Goal: Task Accomplishment & Management: Use online tool/utility

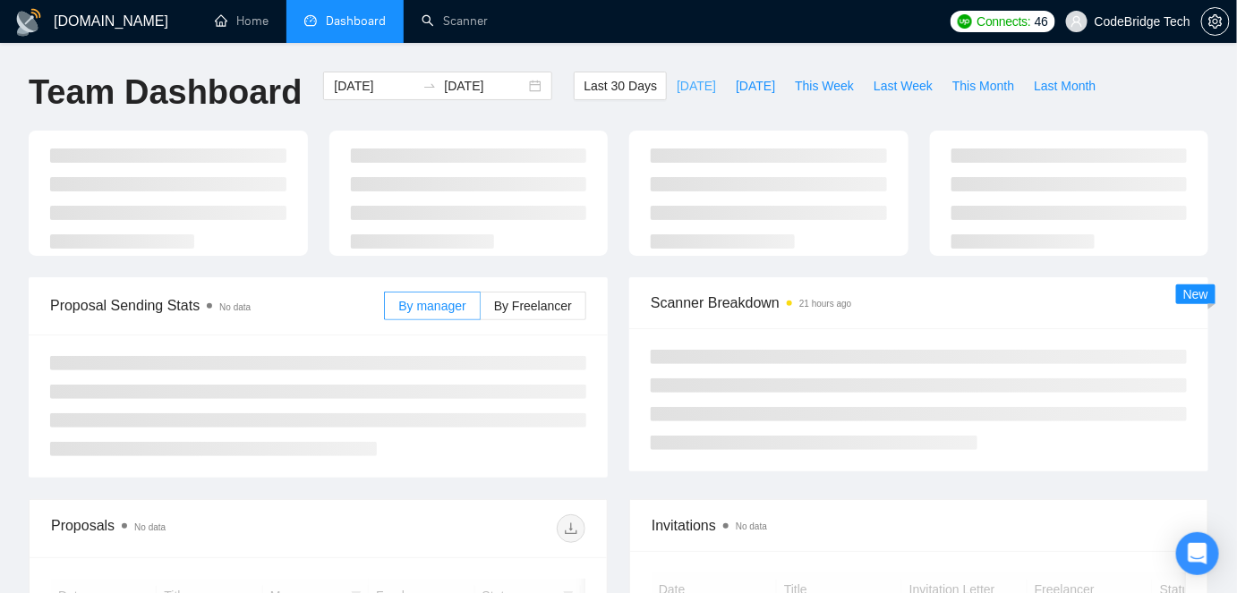
click at [686, 82] on span "[DATE]" at bounding box center [696, 86] width 39 height 20
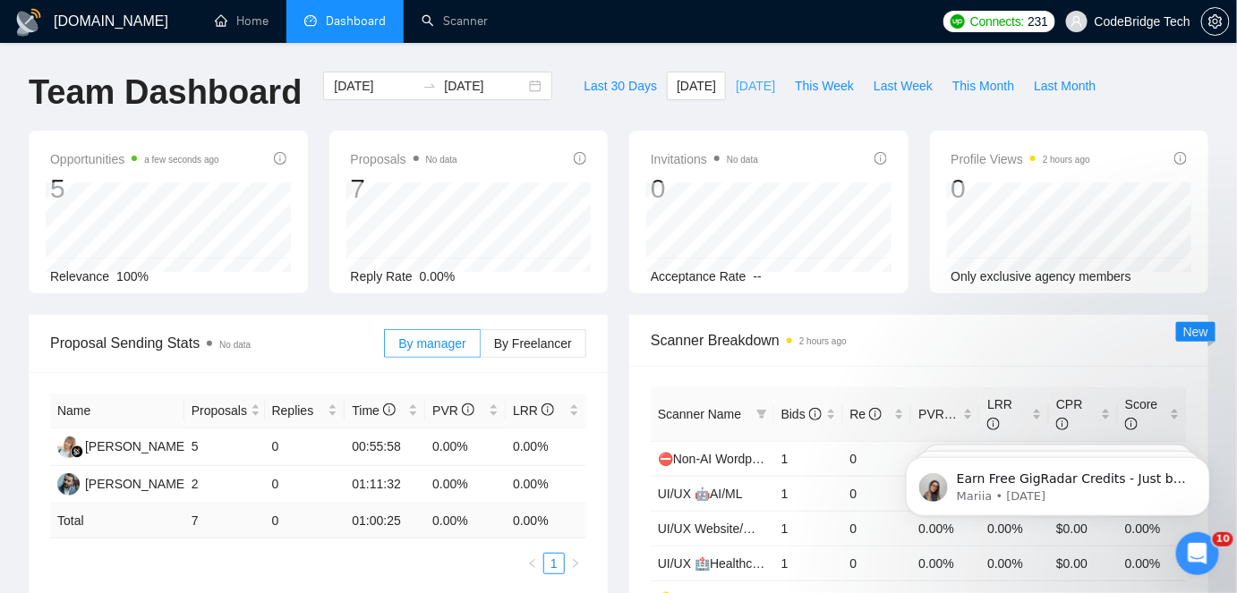
click at [736, 89] on span "[DATE]" at bounding box center [755, 86] width 39 height 20
type input "[DATE]"
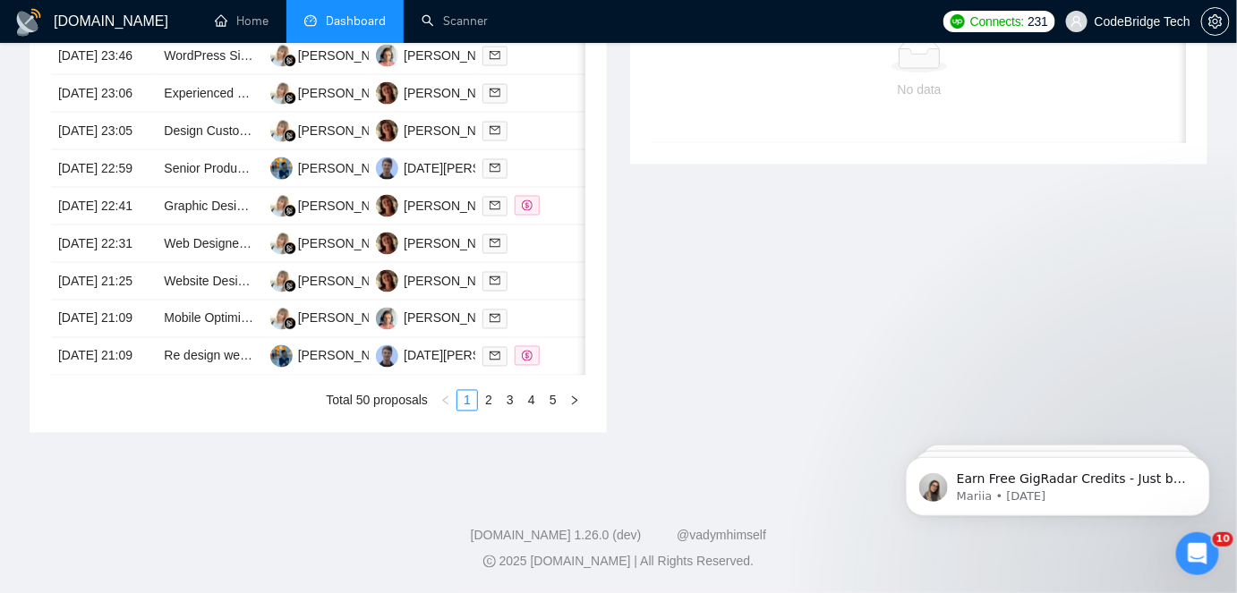
scroll to position [488, 0]
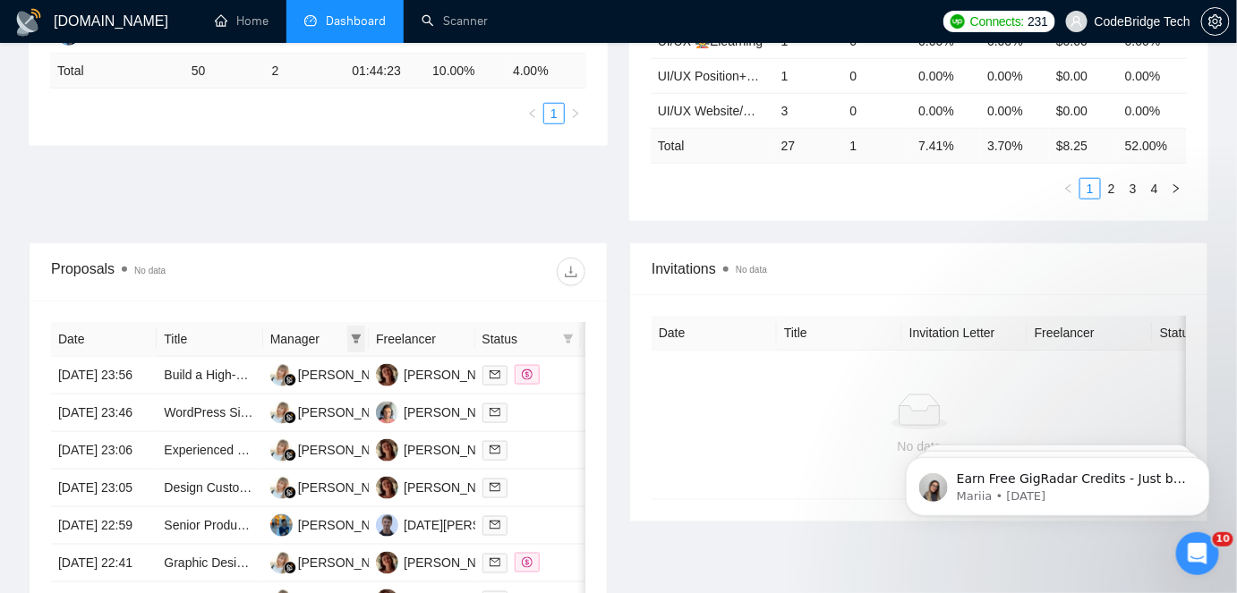
click at [361, 337] on icon "filter" at bounding box center [356, 339] width 11 height 11
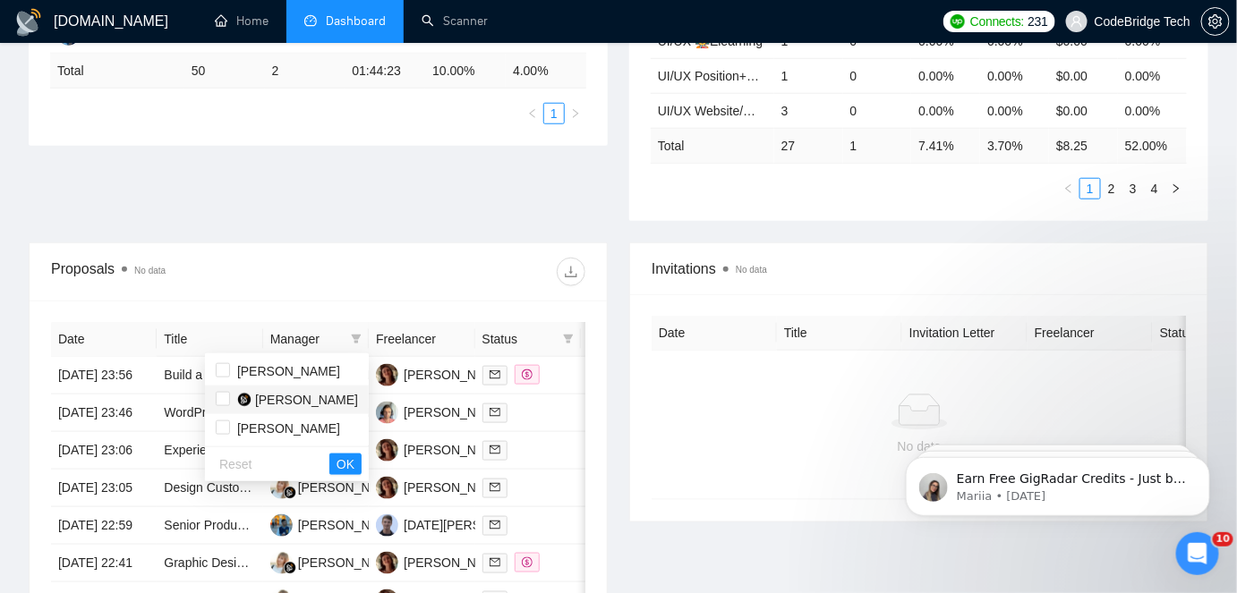
click at [291, 400] on span "[PERSON_NAME]" at bounding box center [306, 400] width 103 height 14
checkbox input "true"
click at [350, 463] on span "OK" at bounding box center [346, 465] width 18 height 20
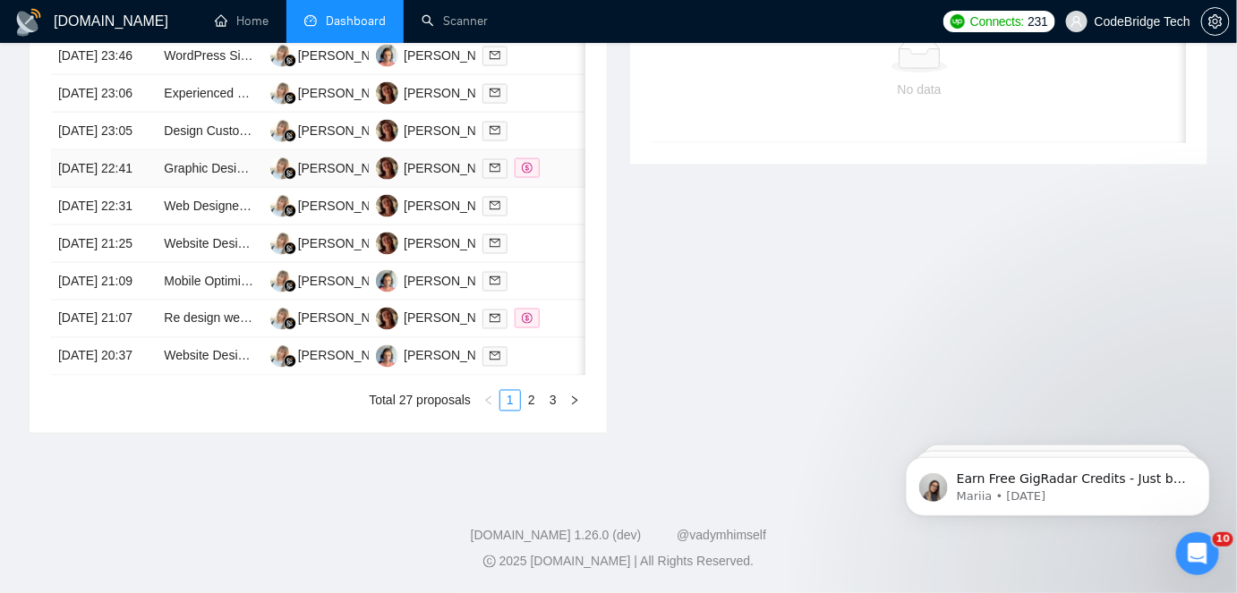
scroll to position [895, 0]
click at [539, 411] on link "2" at bounding box center [532, 401] width 20 height 20
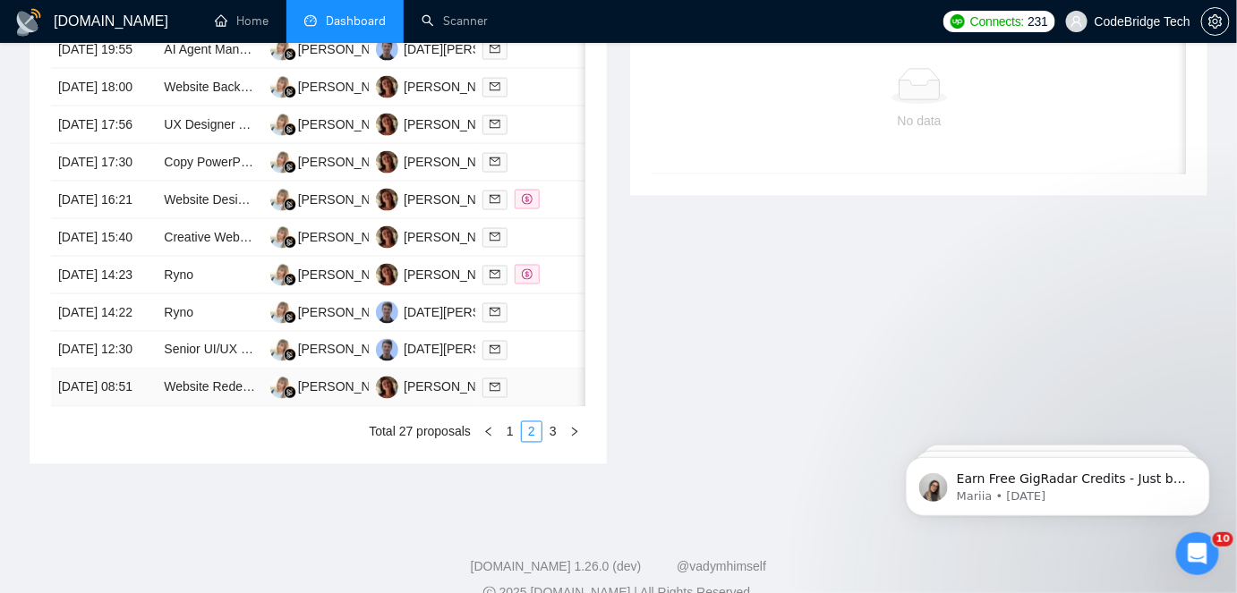
scroll to position [895, 0]
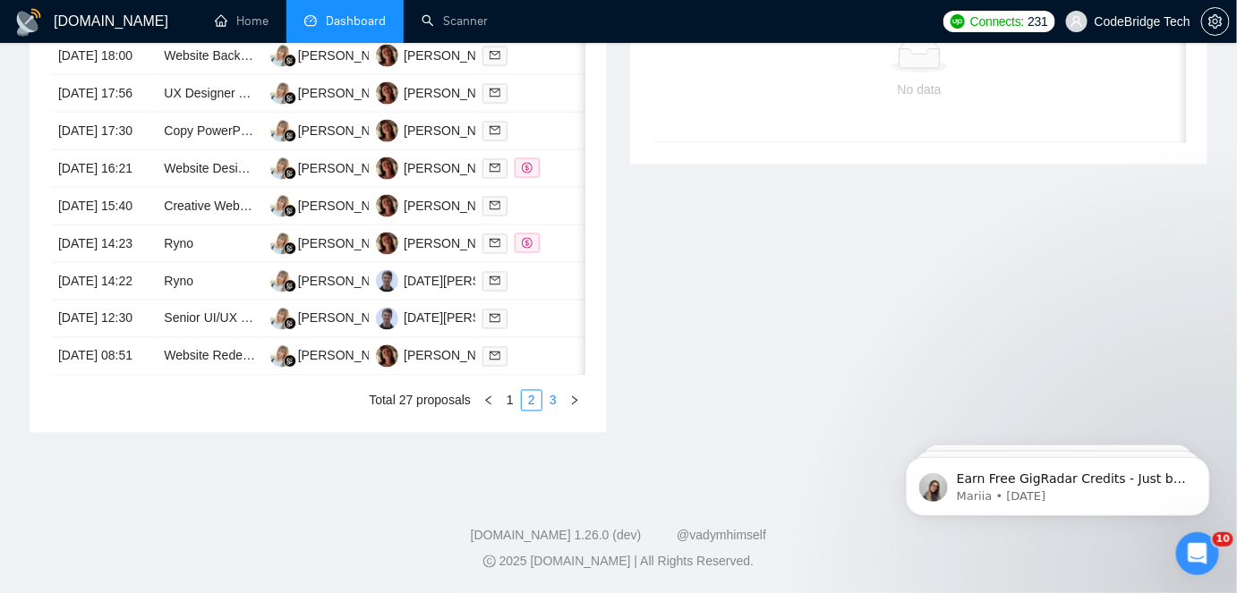
click at [554, 411] on link "3" at bounding box center [553, 401] width 20 height 20
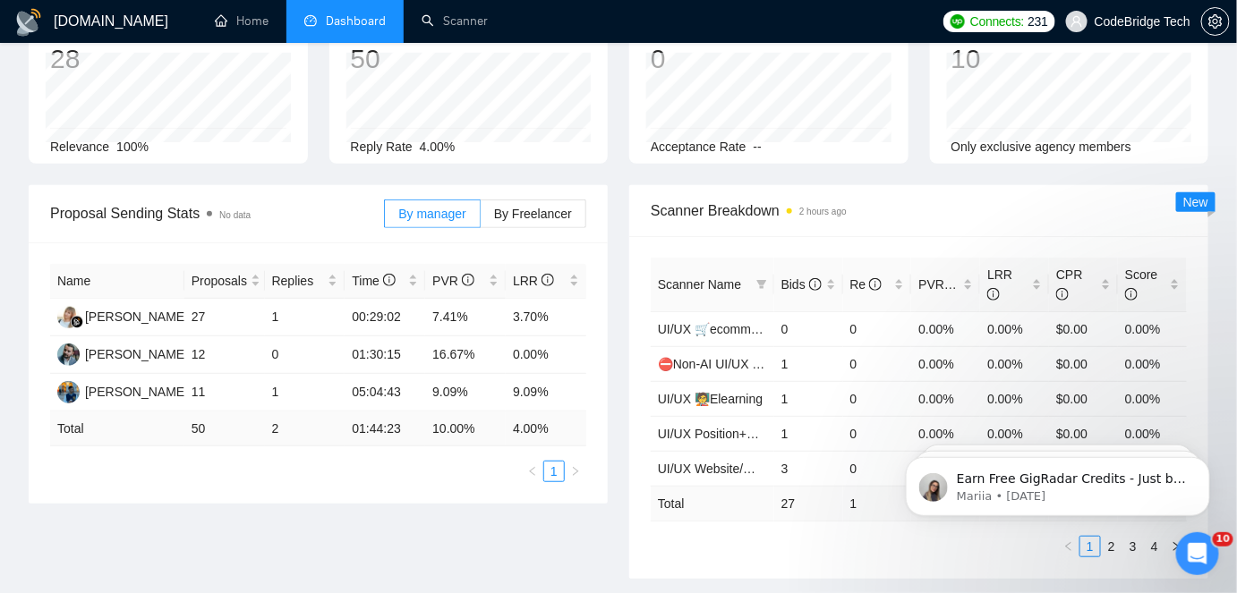
scroll to position [0, 0]
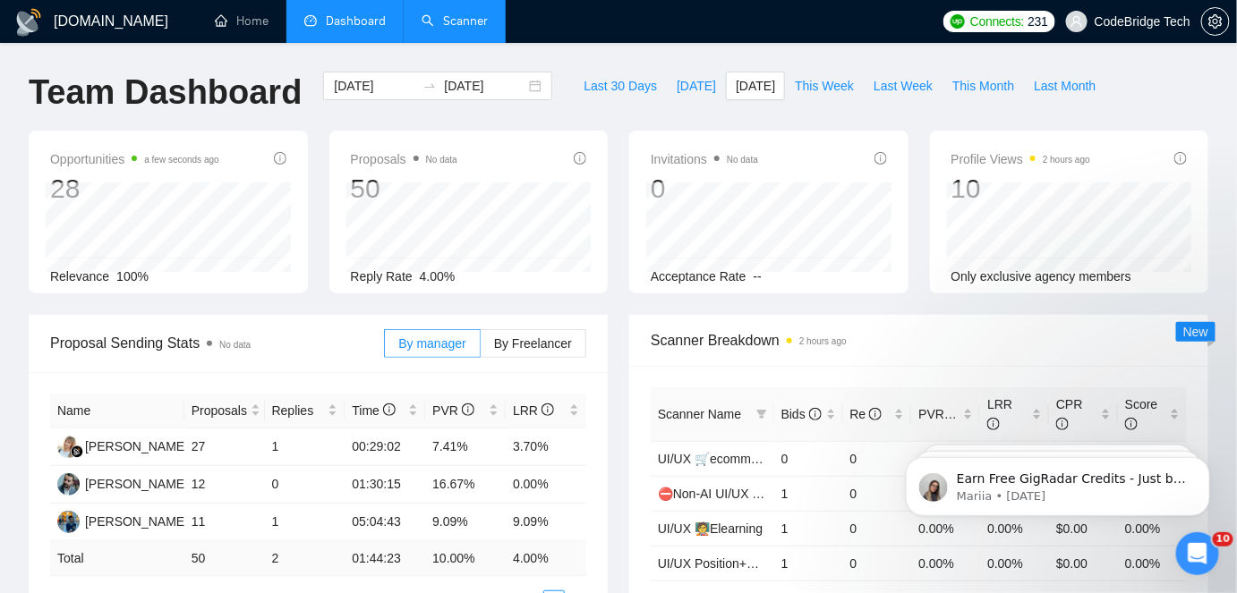
click at [444, 13] on link "Scanner" at bounding box center [455, 20] width 66 height 15
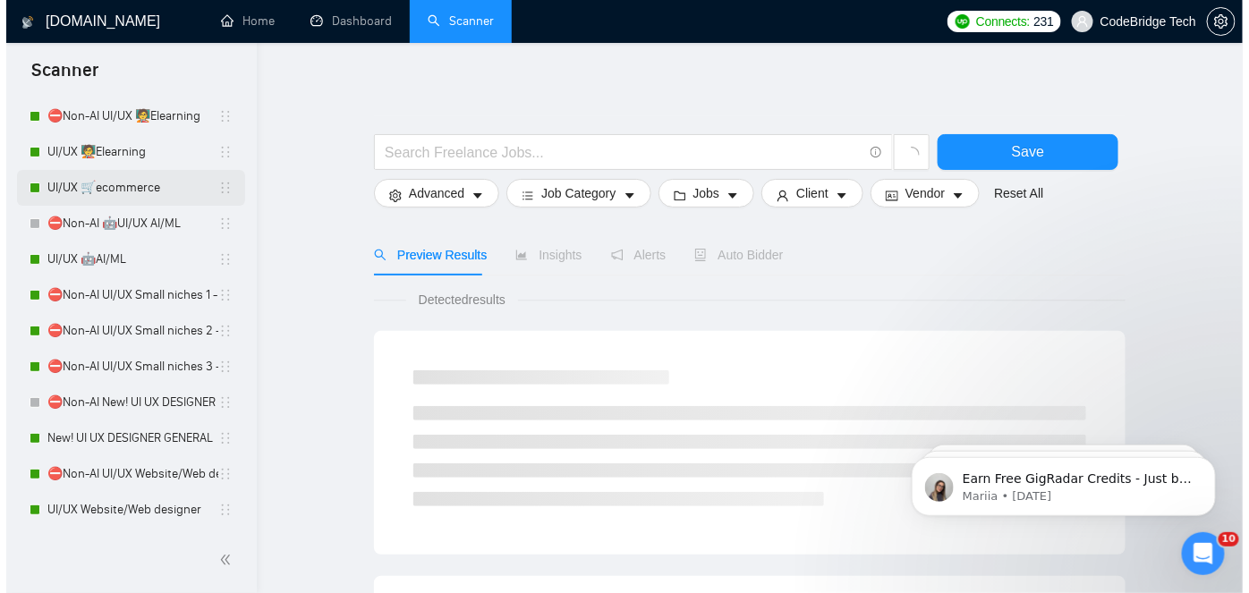
scroll to position [243, 0]
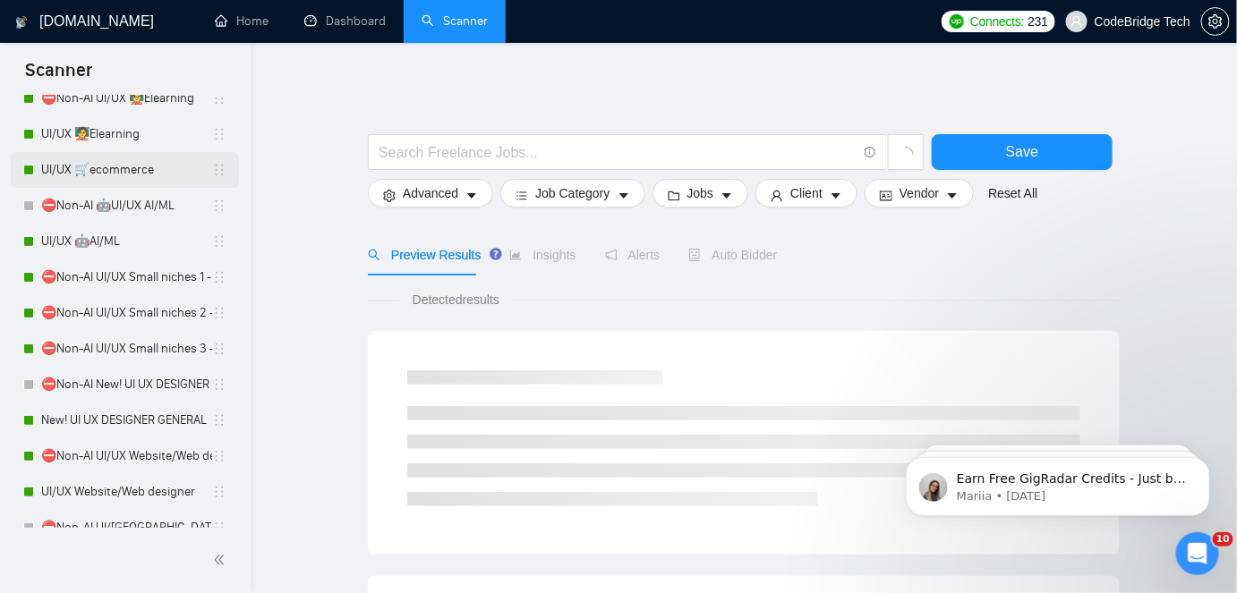
click at [171, 411] on link "New! UI UX DESIGNER GENERAL" at bounding box center [126, 421] width 171 height 36
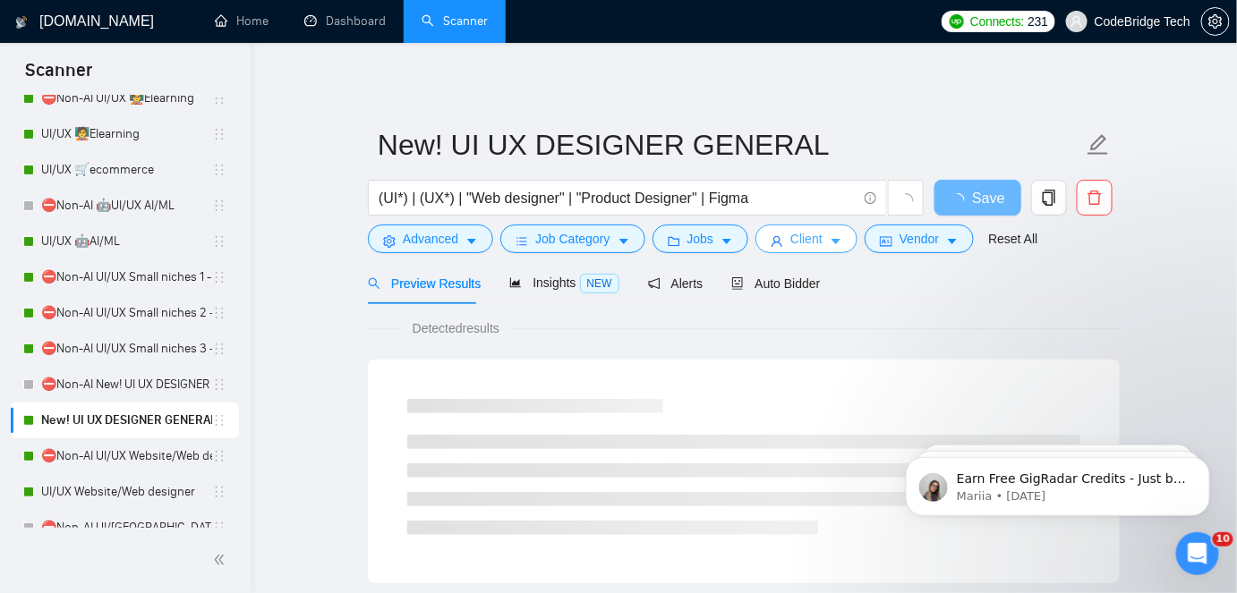
click at [797, 241] on span "Client" at bounding box center [806, 239] width 32 height 20
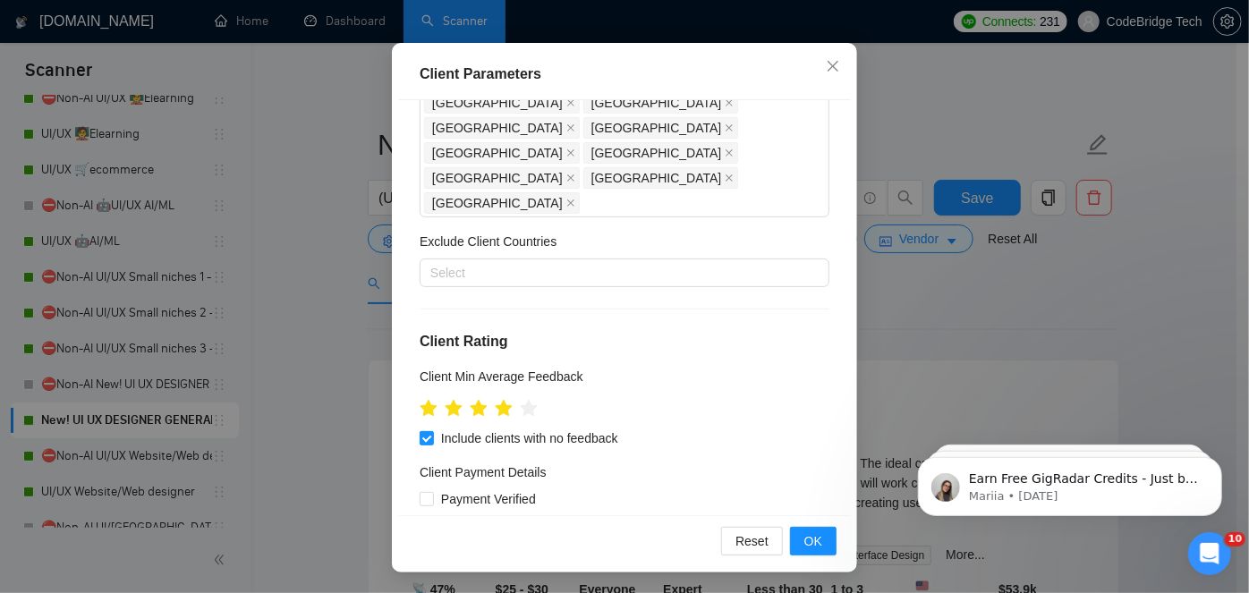
scroll to position [243, 0]
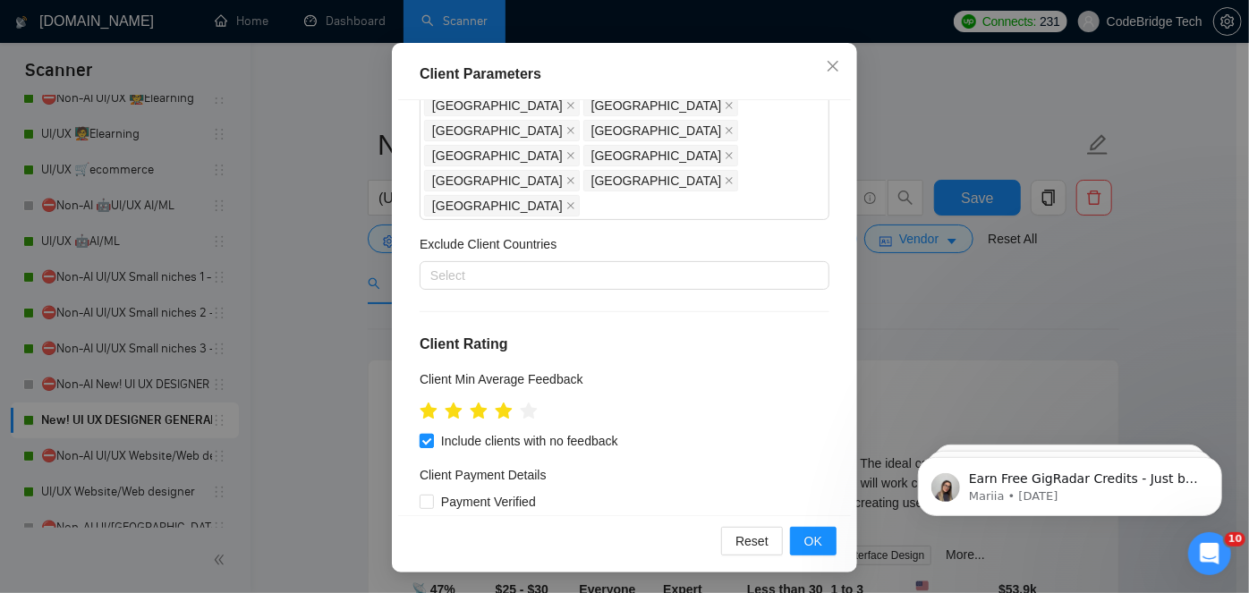
click at [576, 431] on span "Include clients with no feedback" at bounding box center [530, 441] width 192 height 20
click at [432, 434] on input "Include clients with no feedback" at bounding box center [426, 440] width 13 height 13
checkbox input "false"
click at [809, 544] on span "OK" at bounding box center [814, 542] width 18 height 20
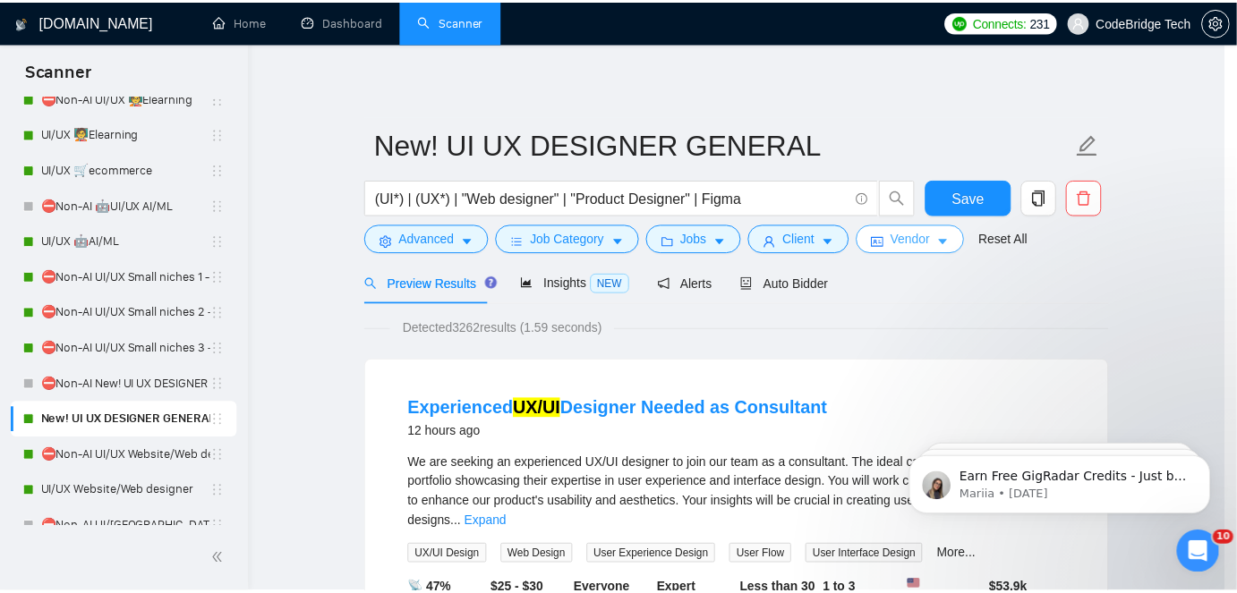
scroll to position [64, 0]
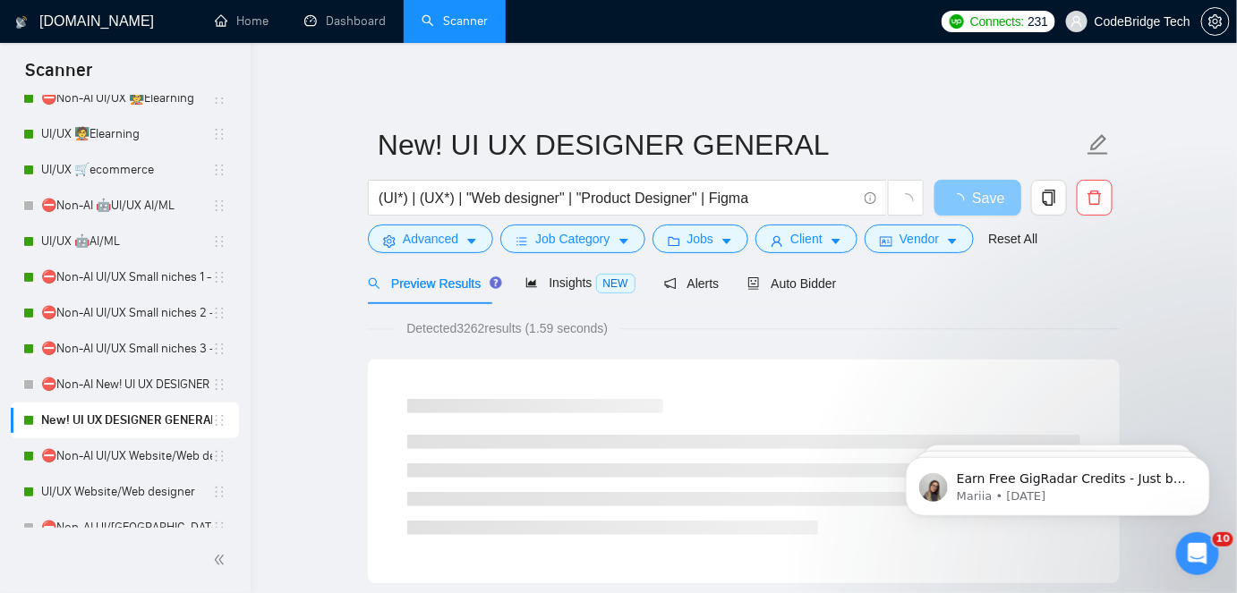
click at [970, 192] on span "button" at bounding box center [961, 198] width 21 height 22
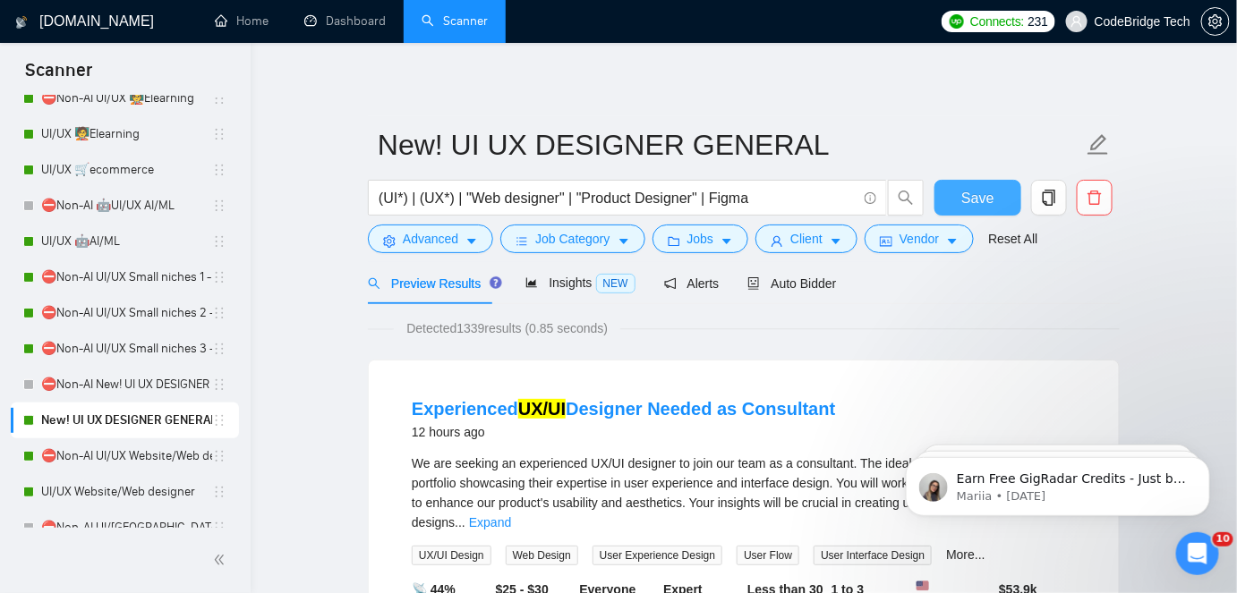
click at [968, 200] on span "Save" at bounding box center [977, 198] width 32 height 22
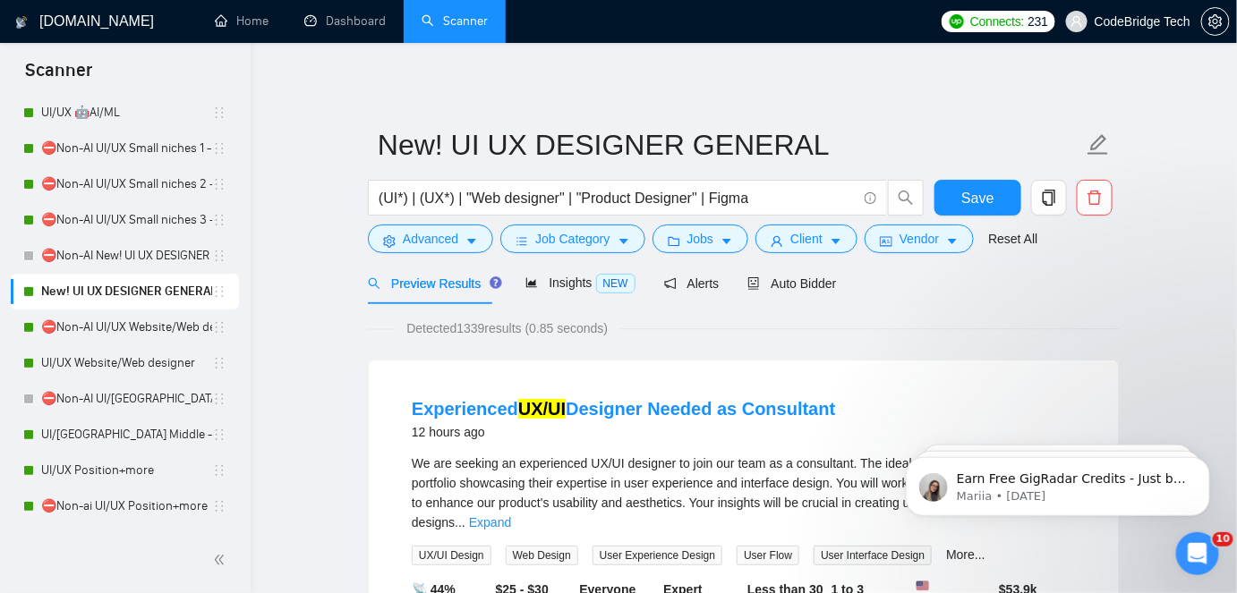
scroll to position [488, 0]
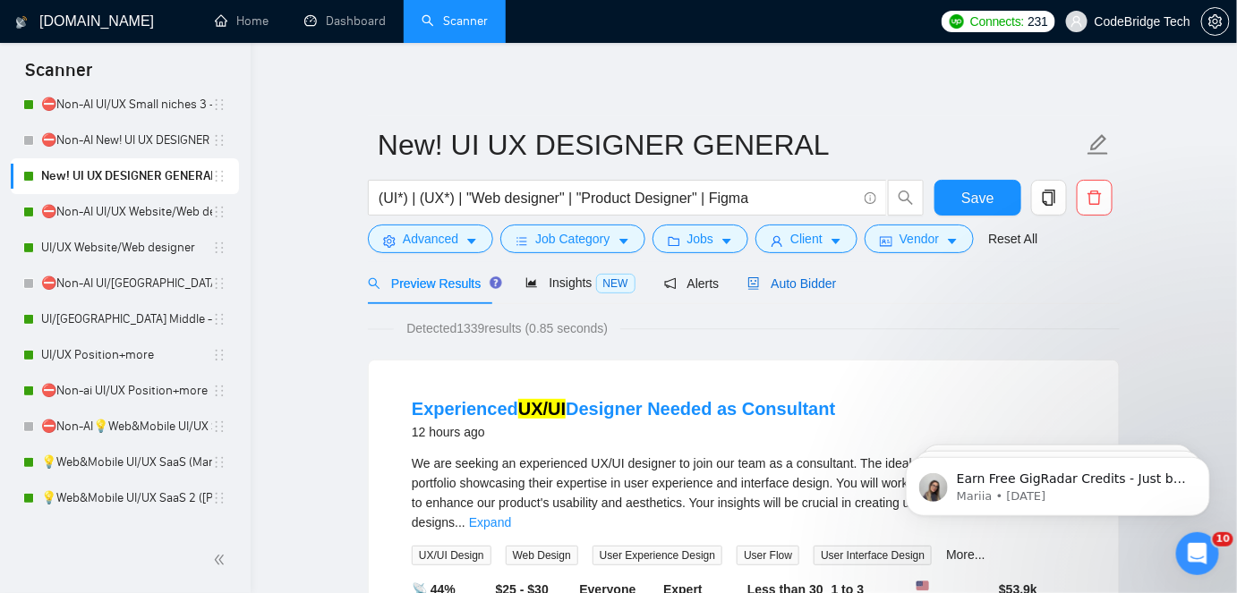
click at [768, 277] on span "Auto Bidder" at bounding box center [791, 284] width 89 height 14
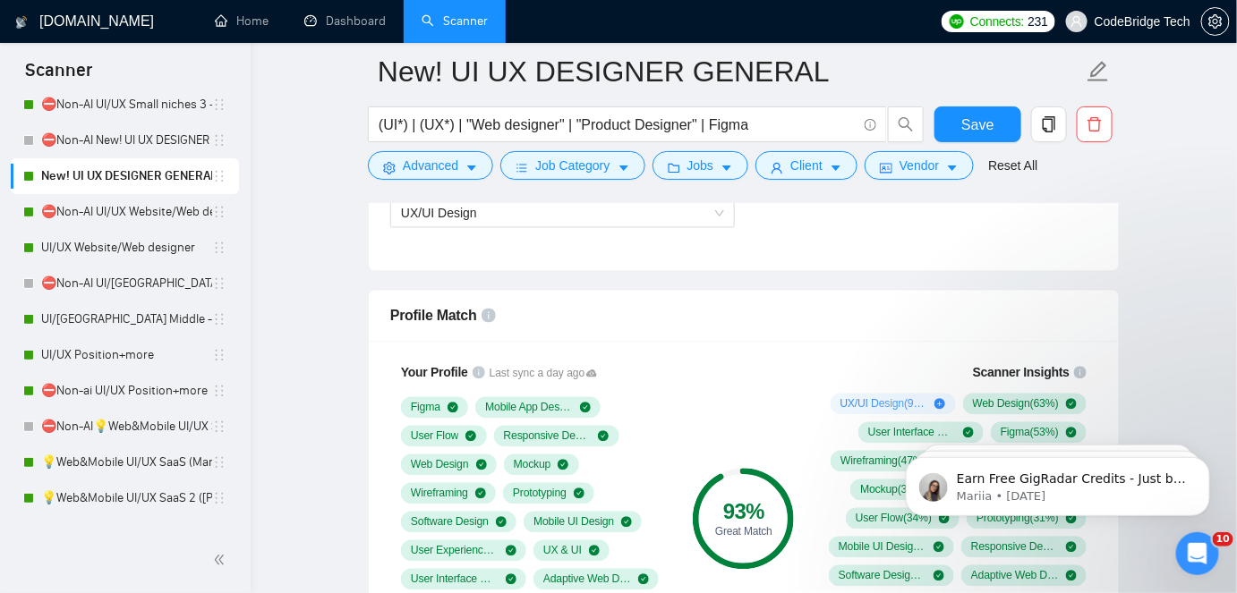
scroll to position [1057, 0]
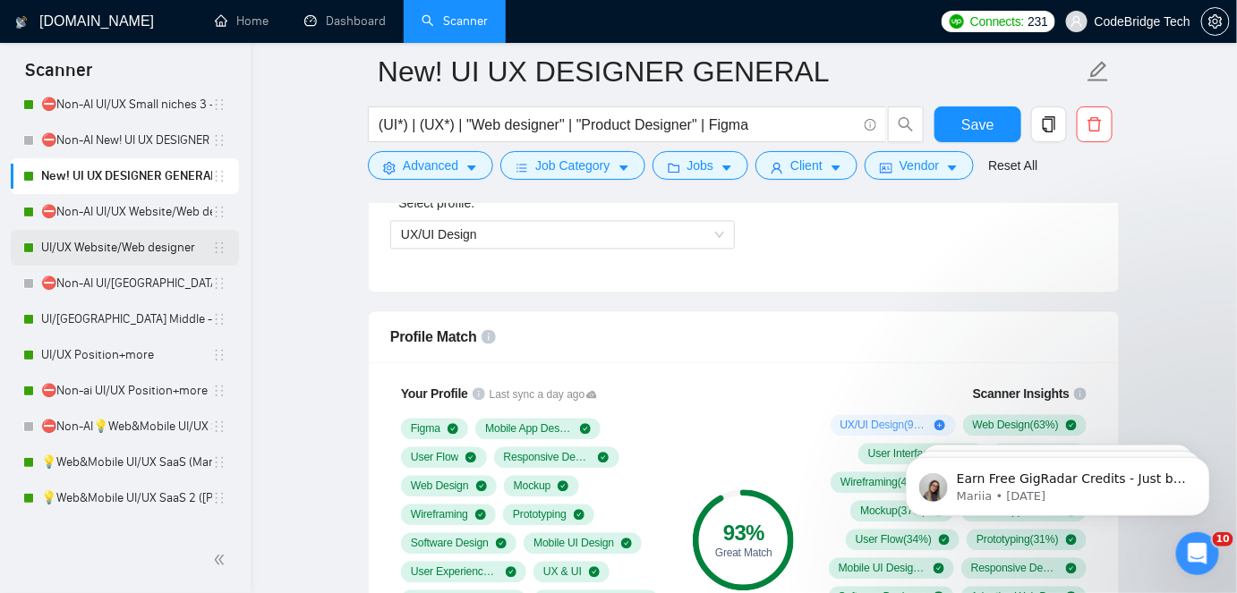
click at [113, 256] on link "UI/UX Website/Web designer" at bounding box center [126, 248] width 171 height 36
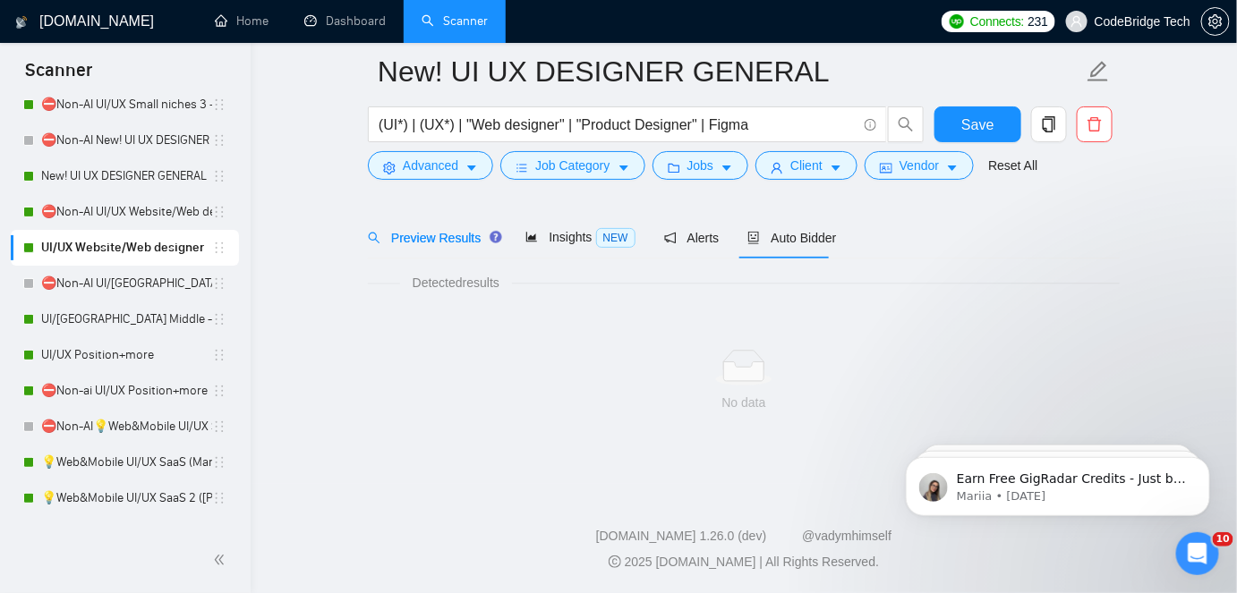
scroll to position [59, 0]
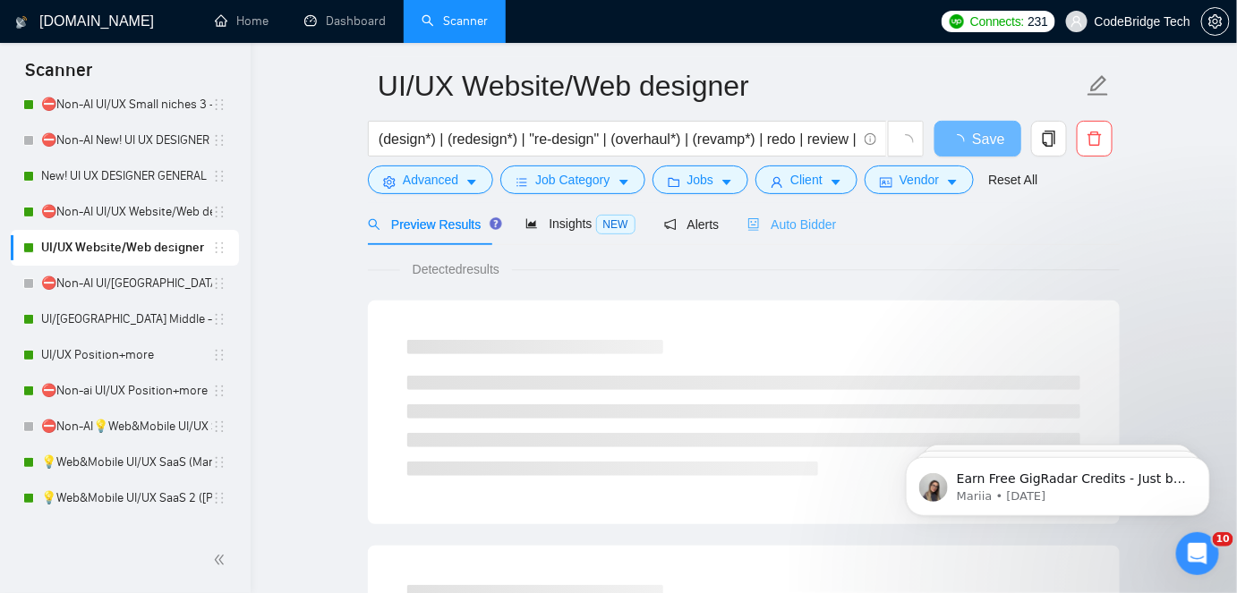
click at [780, 234] on div "Auto Bidder" at bounding box center [791, 224] width 89 height 42
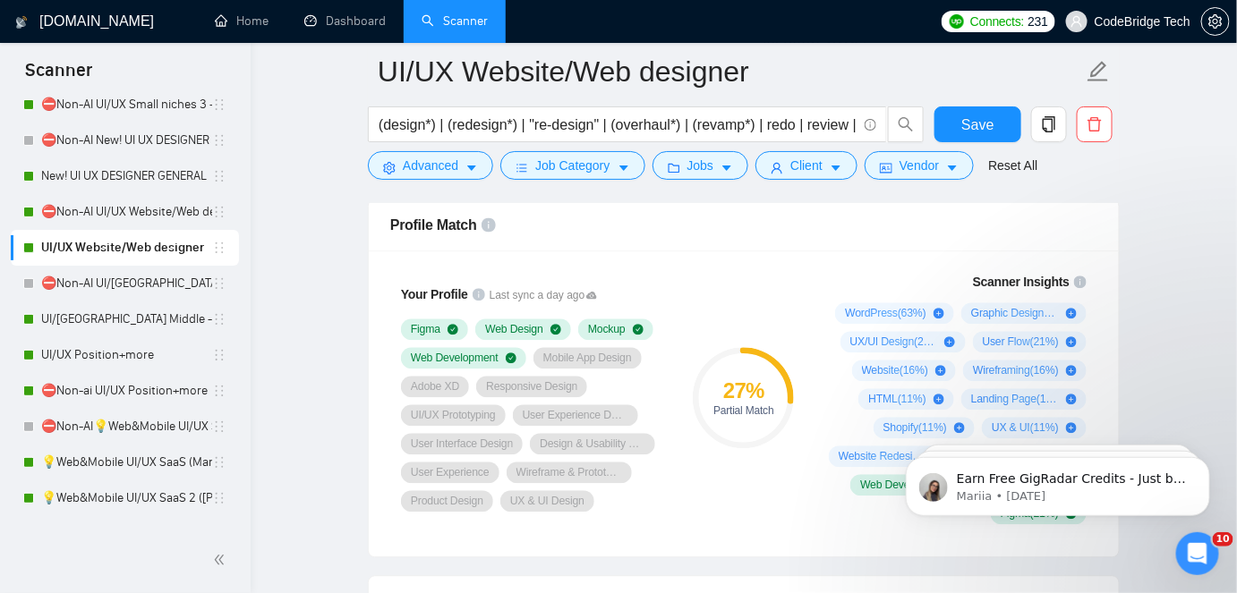
scroll to position [1198, 0]
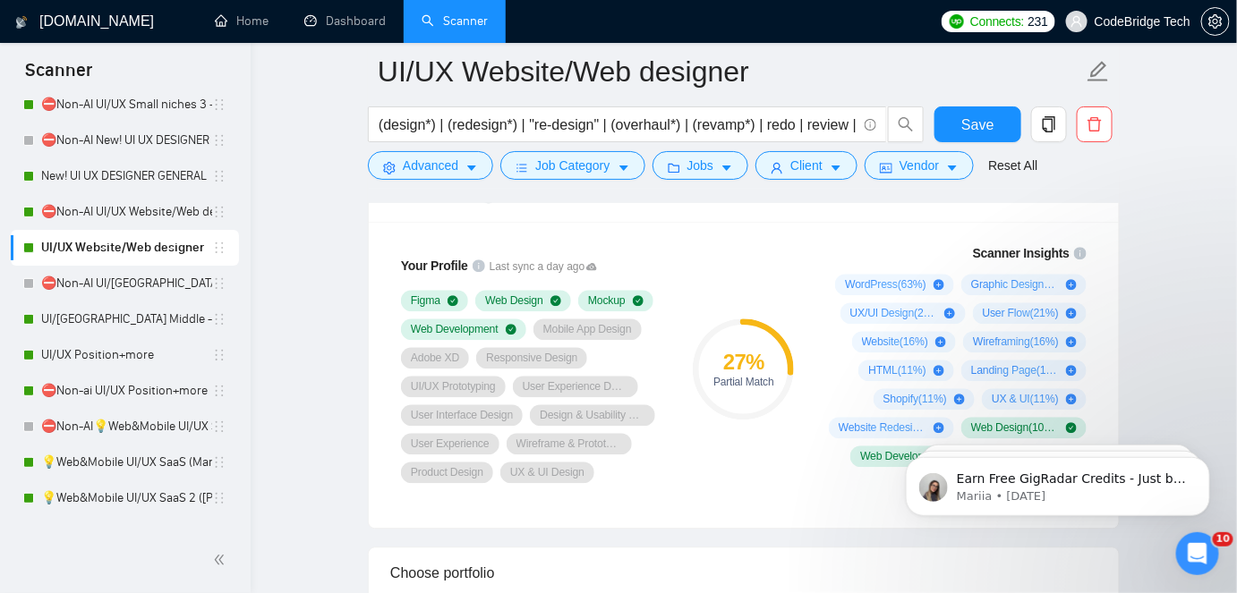
click at [1197, 559] on icon "Open Intercom Messenger" at bounding box center [1197, 554] width 30 height 30
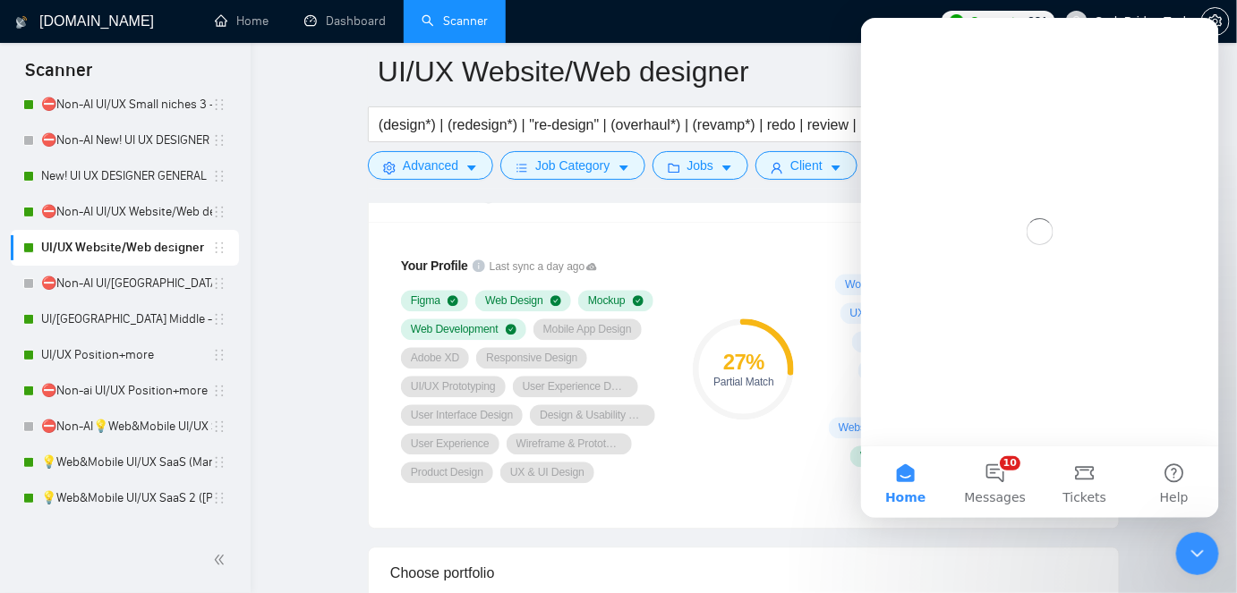
scroll to position [0, 0]
click at [999, 512] on button "10 Messages" at bounding box center [995, 482] width 90 height 72
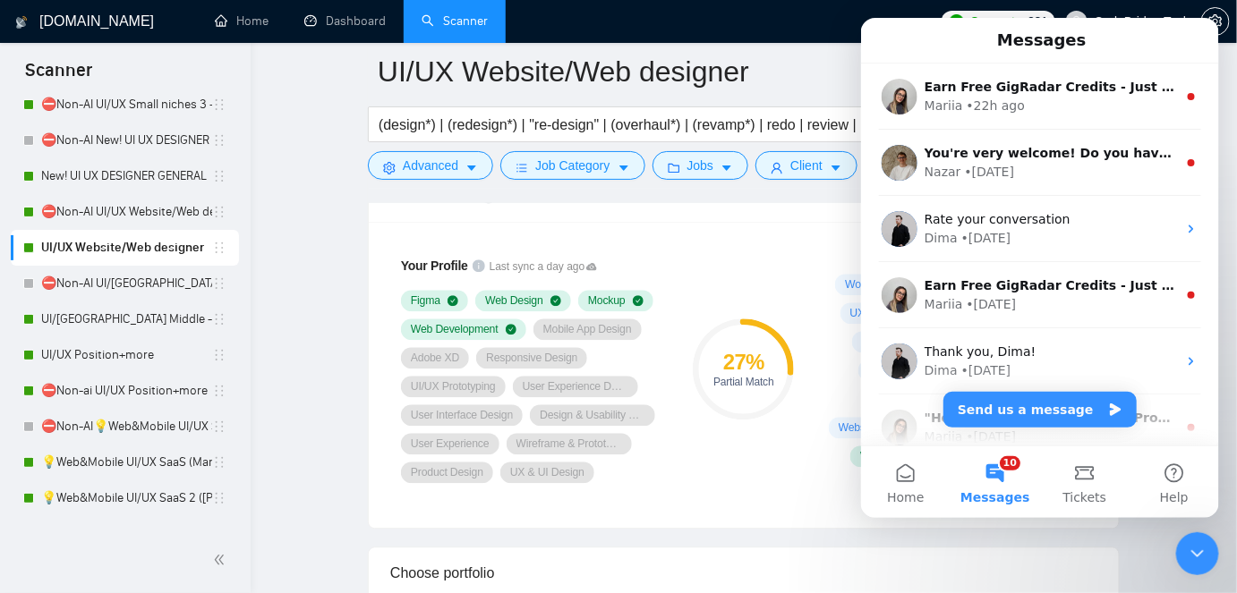
click at [993, 483] on button "10 Messages" at bounding box center [995, 482] width 90 height 72
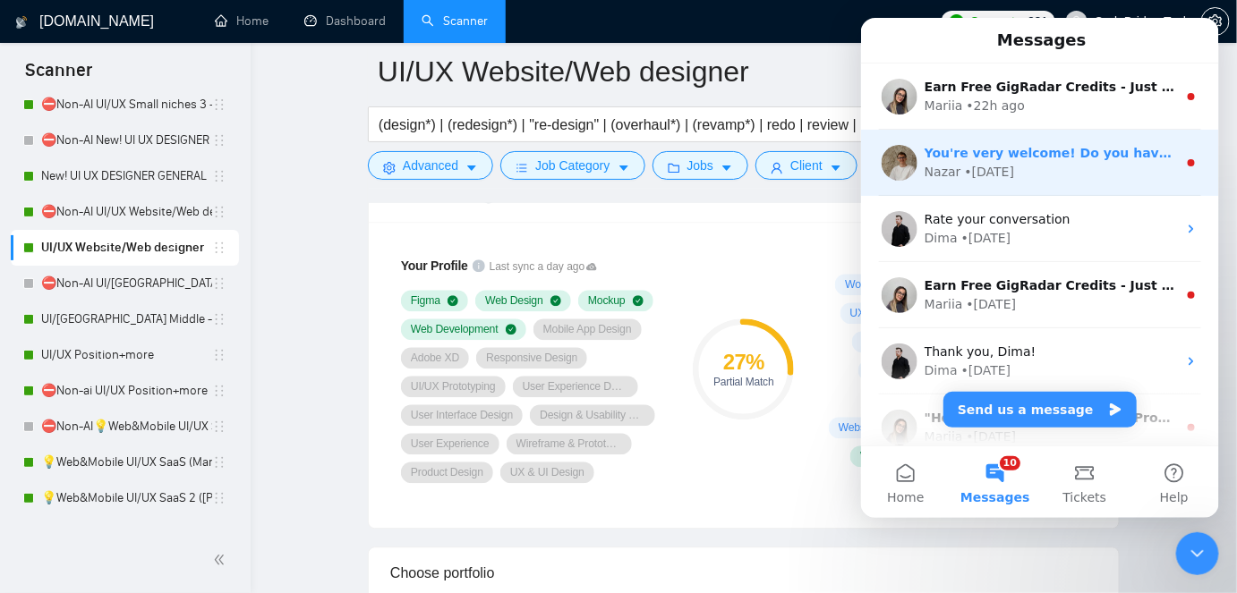
click at [1087, 167] on div "Nazar • [DATE]" at bounding box center [1050, 171] width 252 height 19
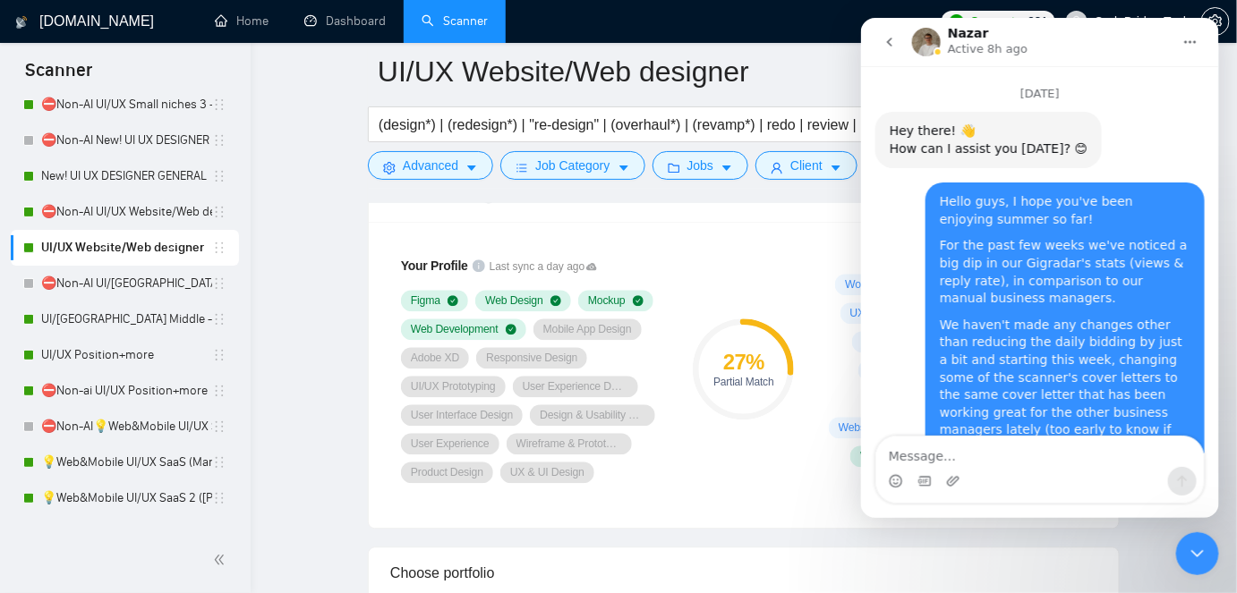
scroll to position [45, 0]
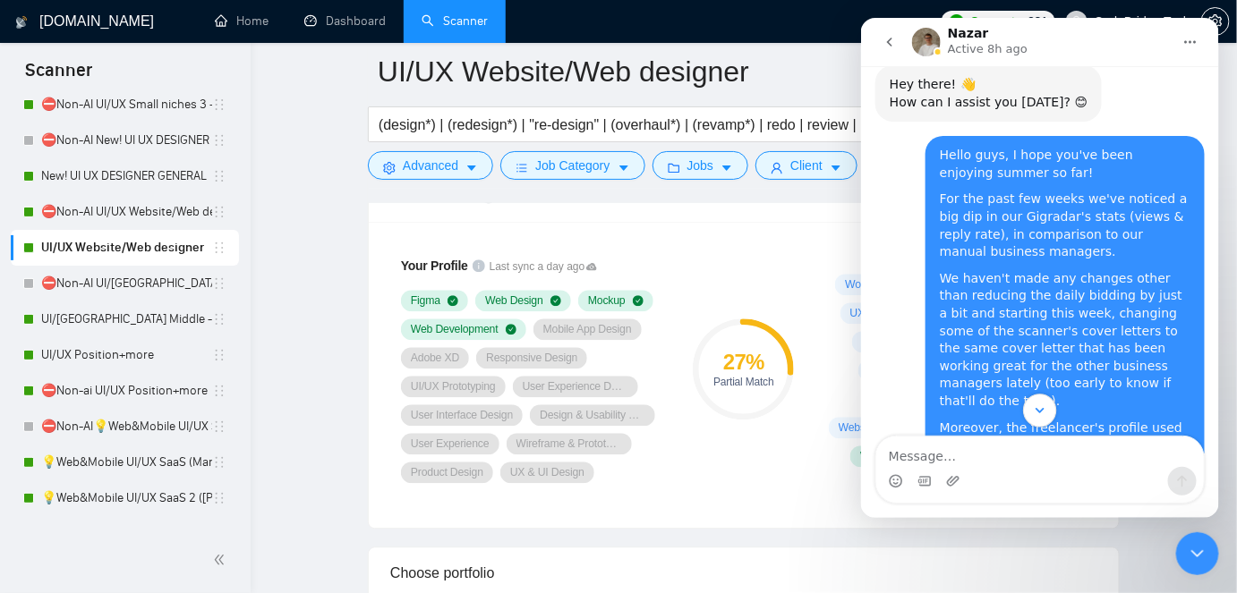
click at [1034, 404] on icon "Scroll to bottom" at bounding box center [1039, 410] width 16 height 16
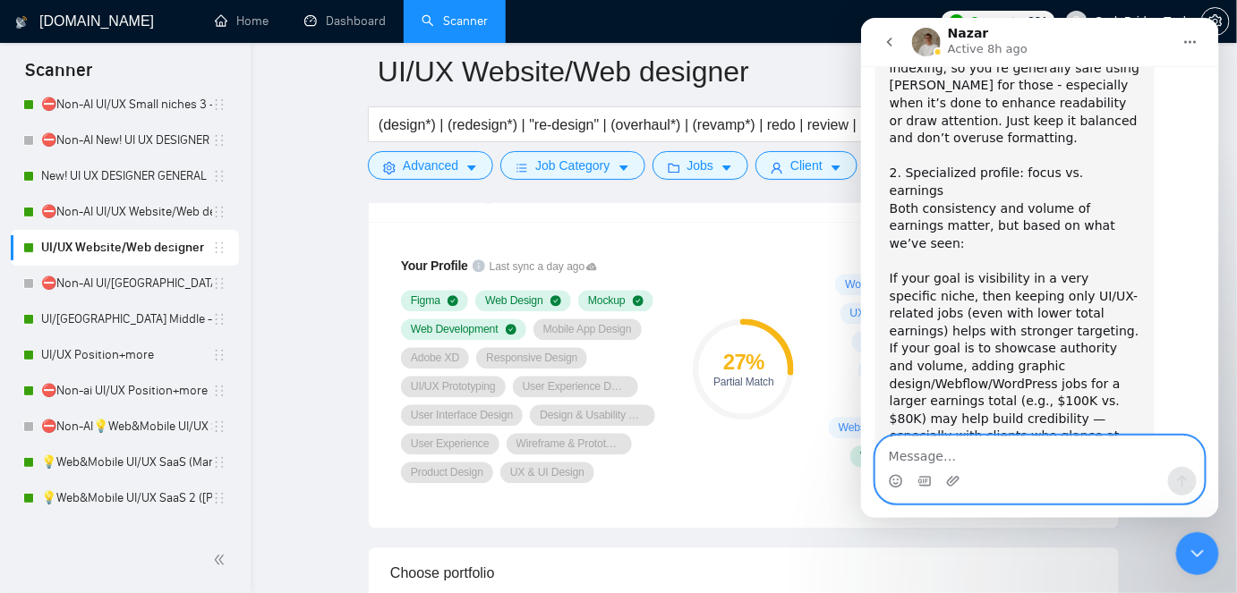
click at [985, 456] on textarea "Message…" at bounding box center [1039, 451] width 328 height 30
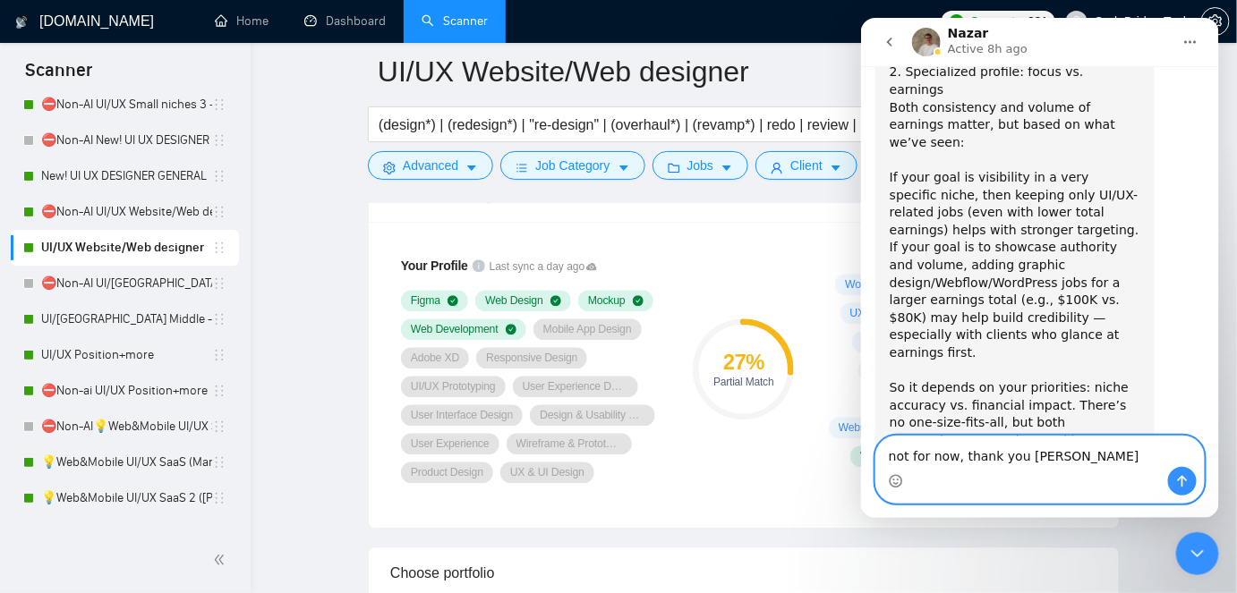
type textarea "not for now, thank you [PERSON_NAME]"
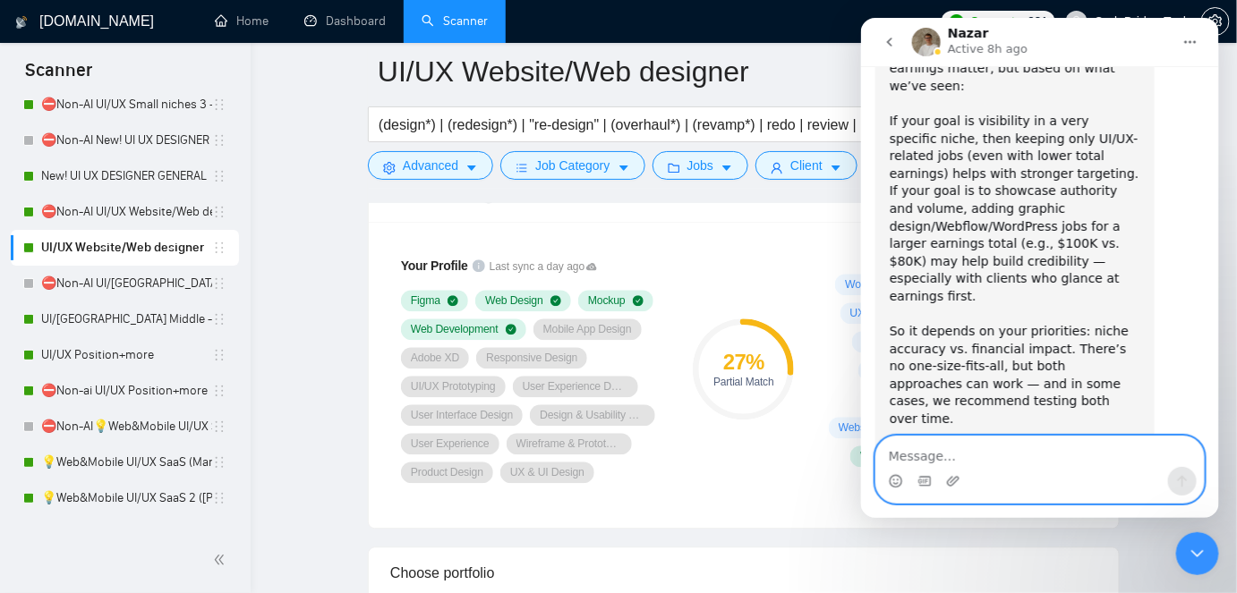
scroll to position [10322, 0]
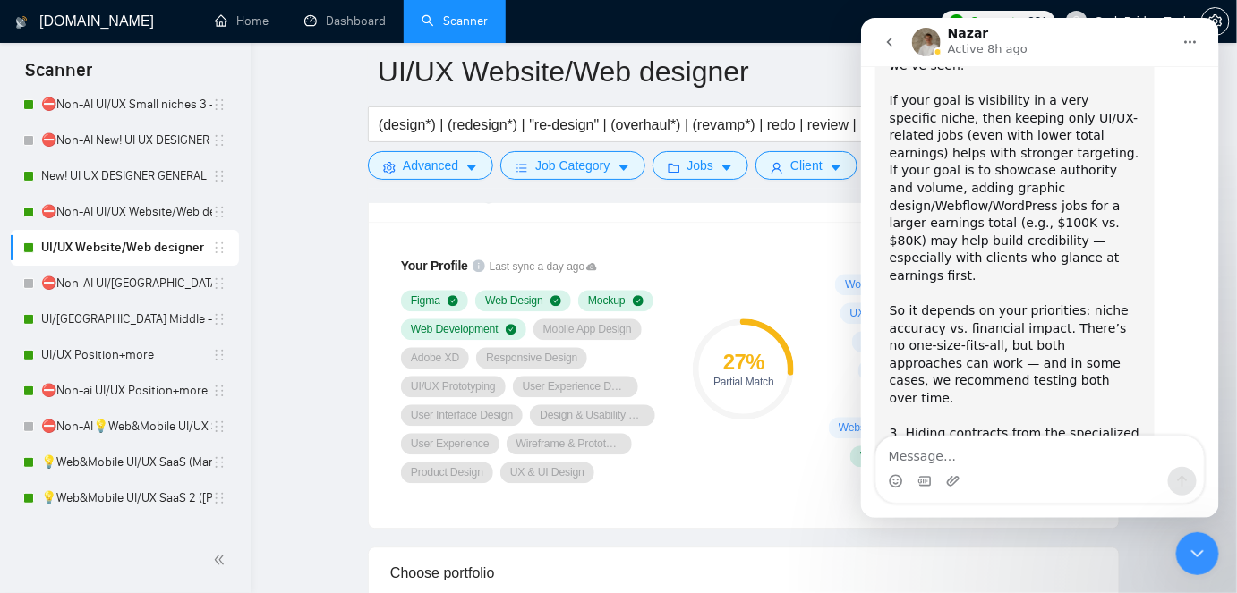
click at [1180, 549] on div "Close Intercom Messenger" at bounding box center [1196, 553] width 43 height 43
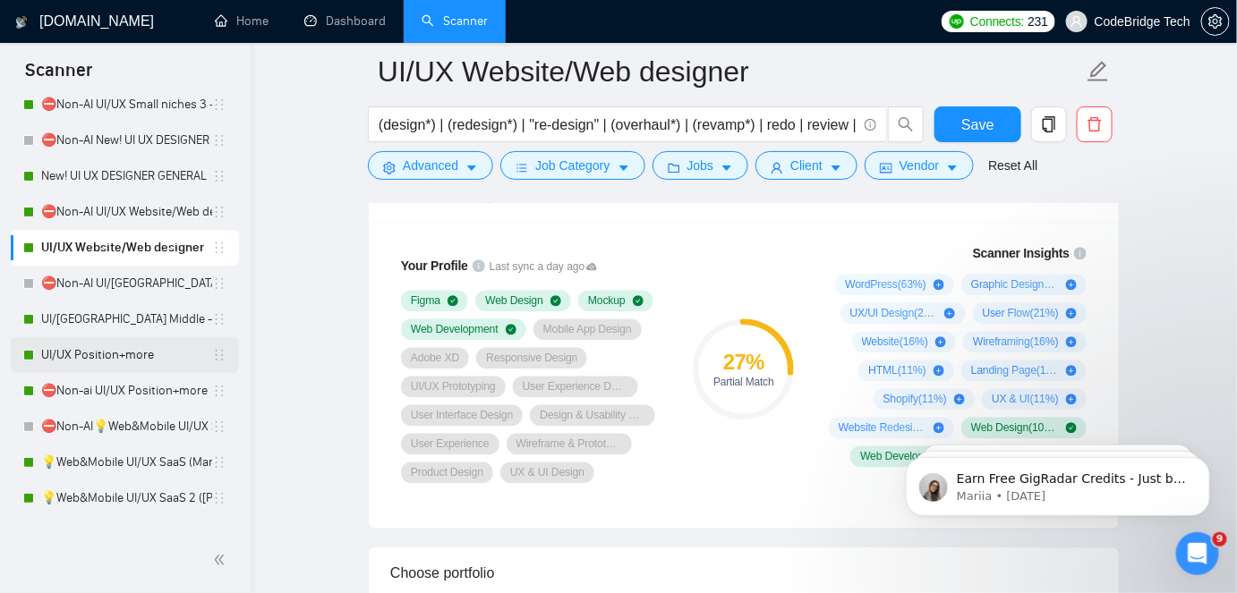
click at [109, 337] on link "UI/UX Position+more" at bounding box center [126, 355] width 171 height 36
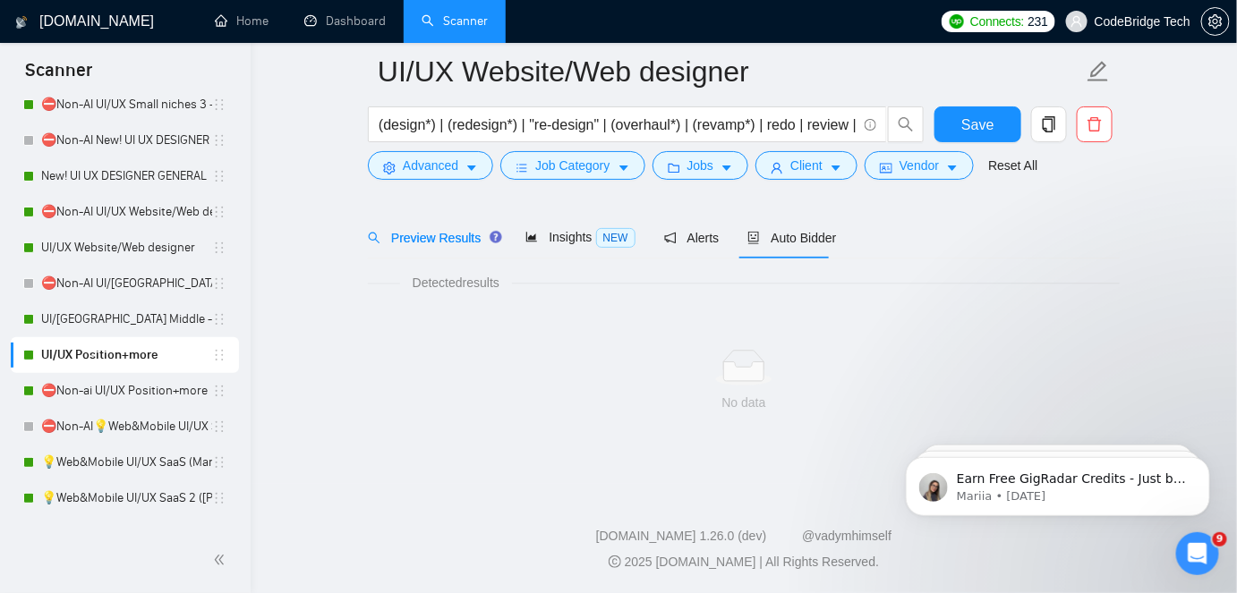
scroll to position [59, 0]
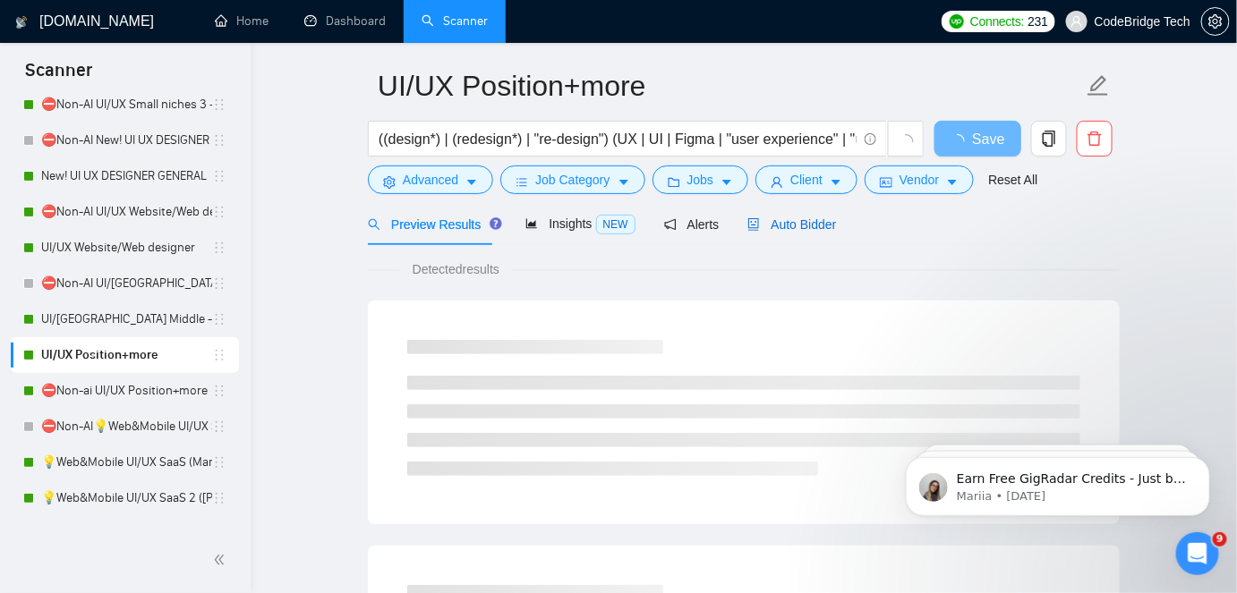
click at [823, 222] on span "Auto Bidder" at bounding box center [791, 224] width 89 height 14
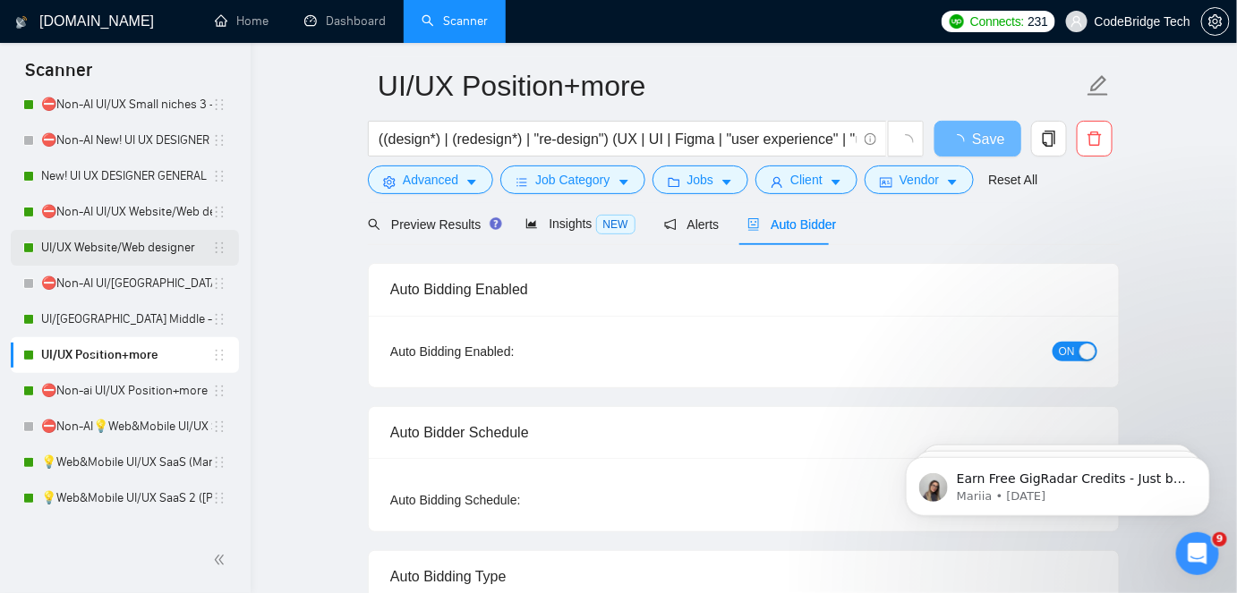
click at [128, 239] on link "UI/UX Website/Web designer" at bounding box center [126, 248] width 171 height 36
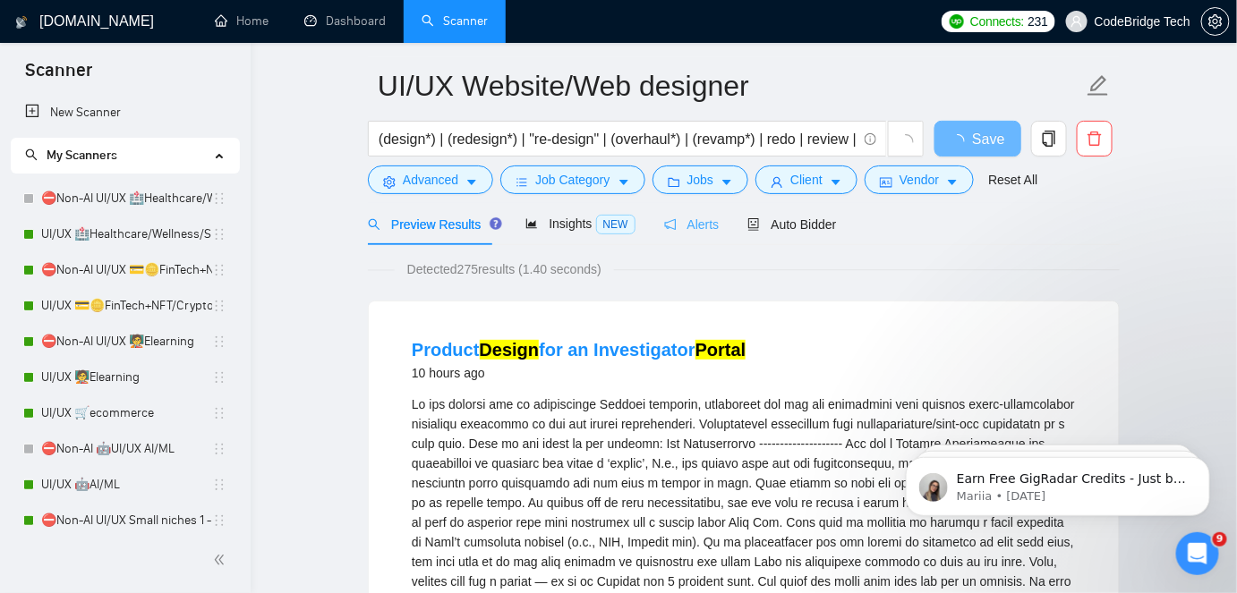
click at [101, 492] on link "UI/UX 🤖AI/ML" at bounding box center [126, 485] width 171 height 36
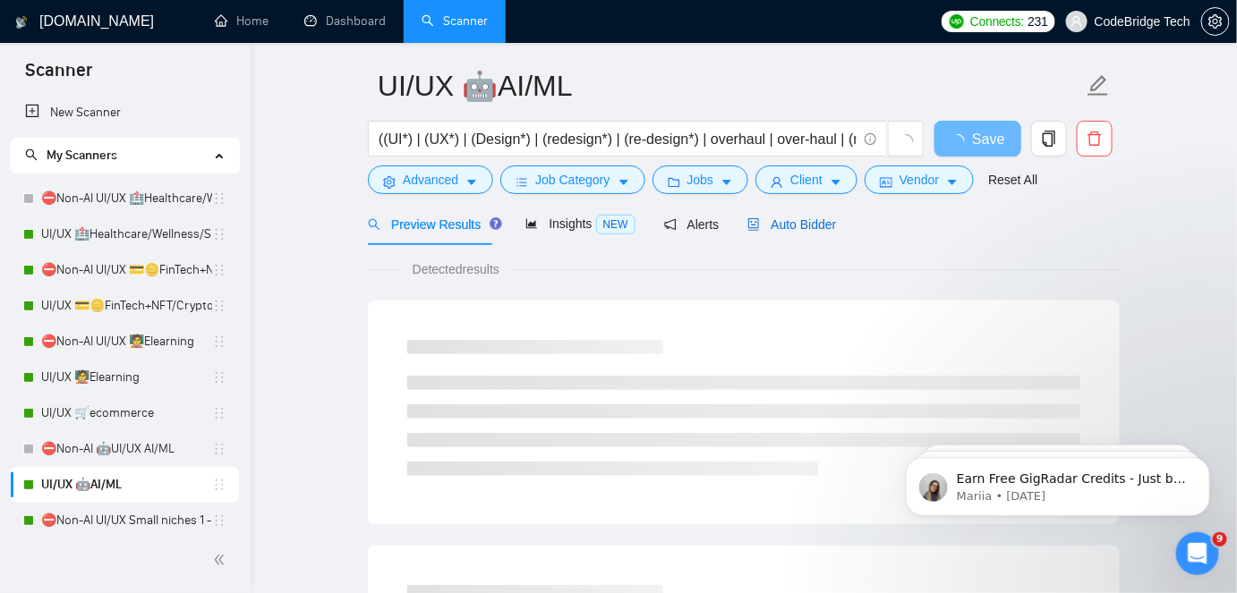
click at [790, 230] on span "Auto Bidder" at bounding box center [791, 224] width 89 height 14
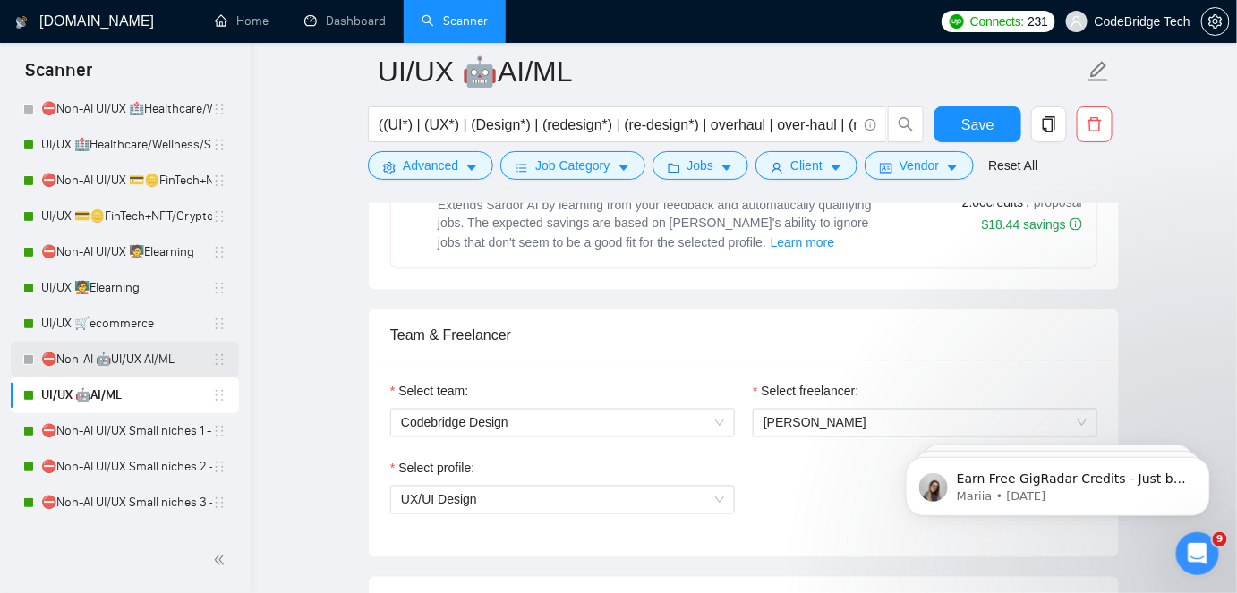
scroll to position [162, 0]
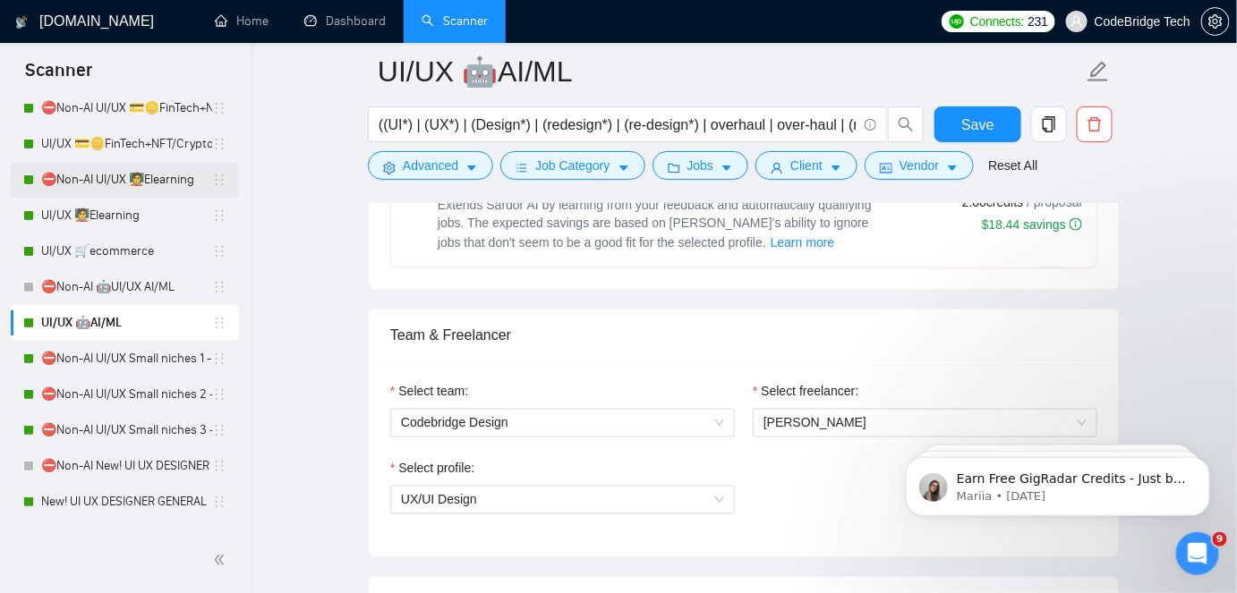
click at [136, 195] on link "⛔Non-AI UI/UX 🧑‍🏫Elearning" at bounding box center [126, 180] width 171 height 36
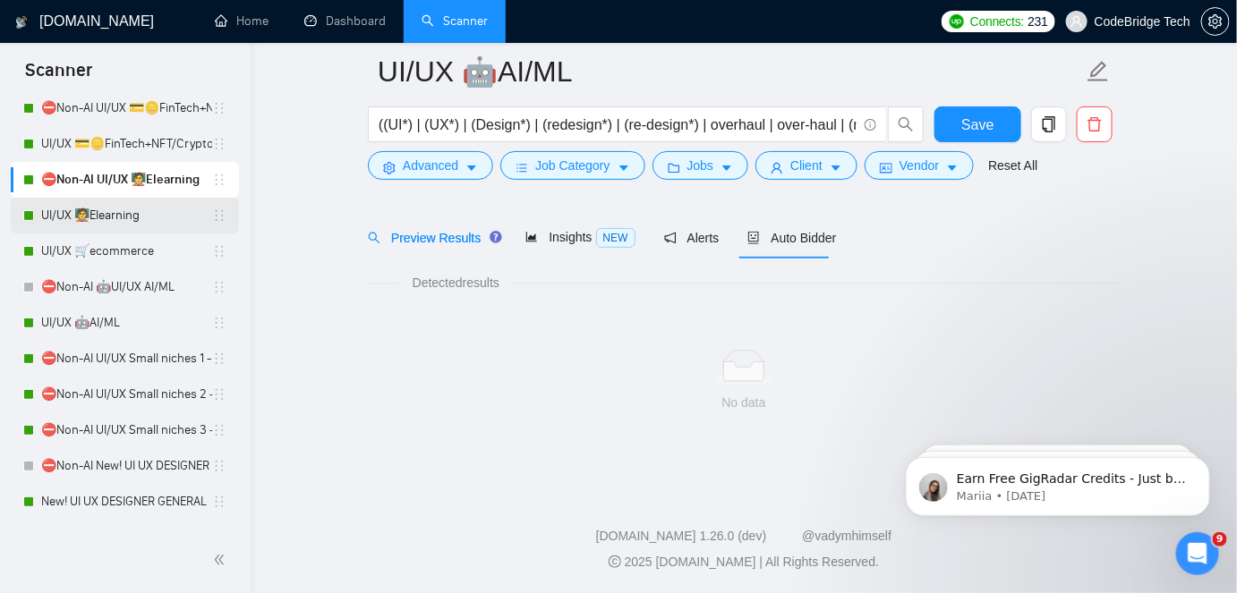
click at [135, 217] on link "UI/UX 🧑‍🏫Elearning" at bounding box center [126, 216] width 171 height 36
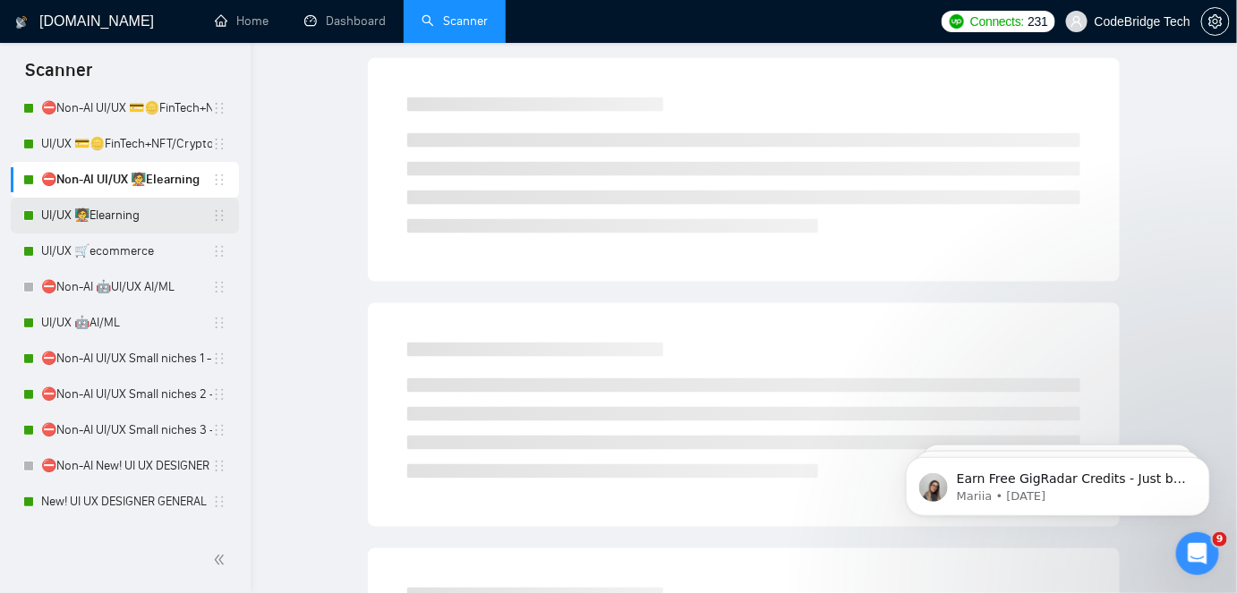
scroll to position [59, 0]
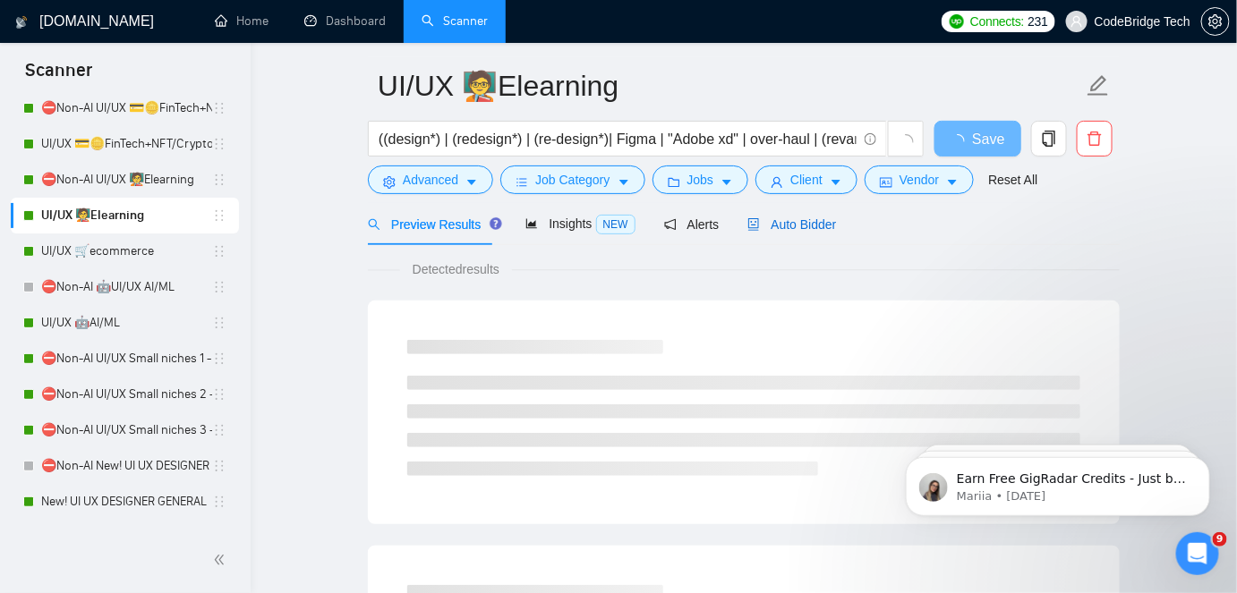
click at [795, 217] on span "Auto Bidder" at bounding box center [791, 224] width 89 height 14
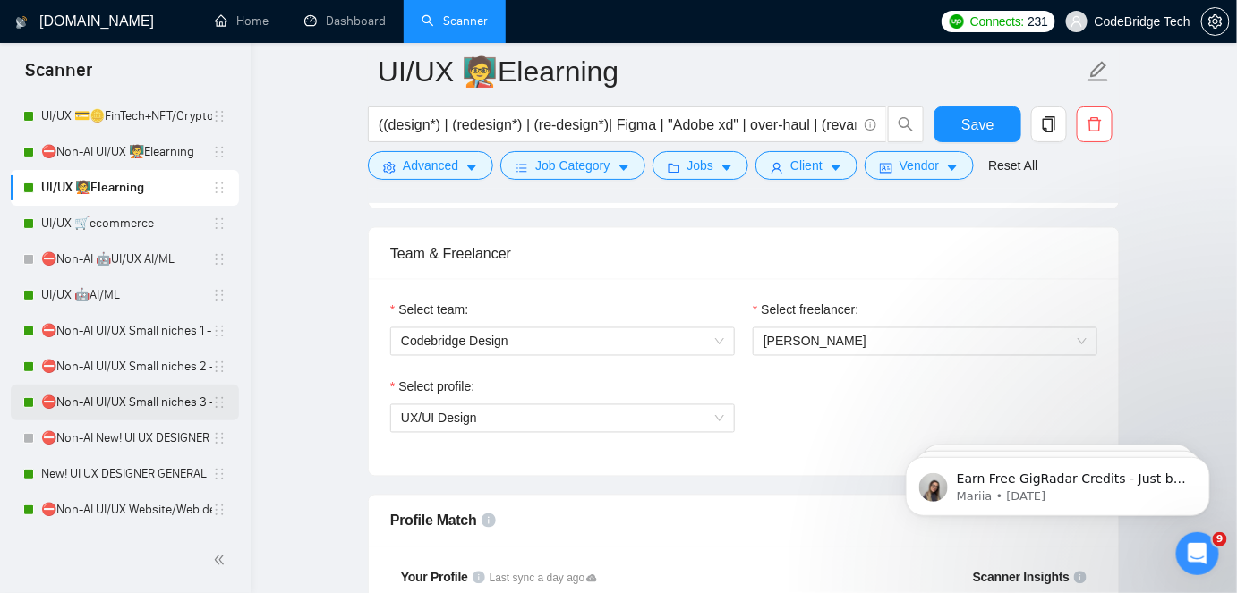
scroll to position [325, 0]
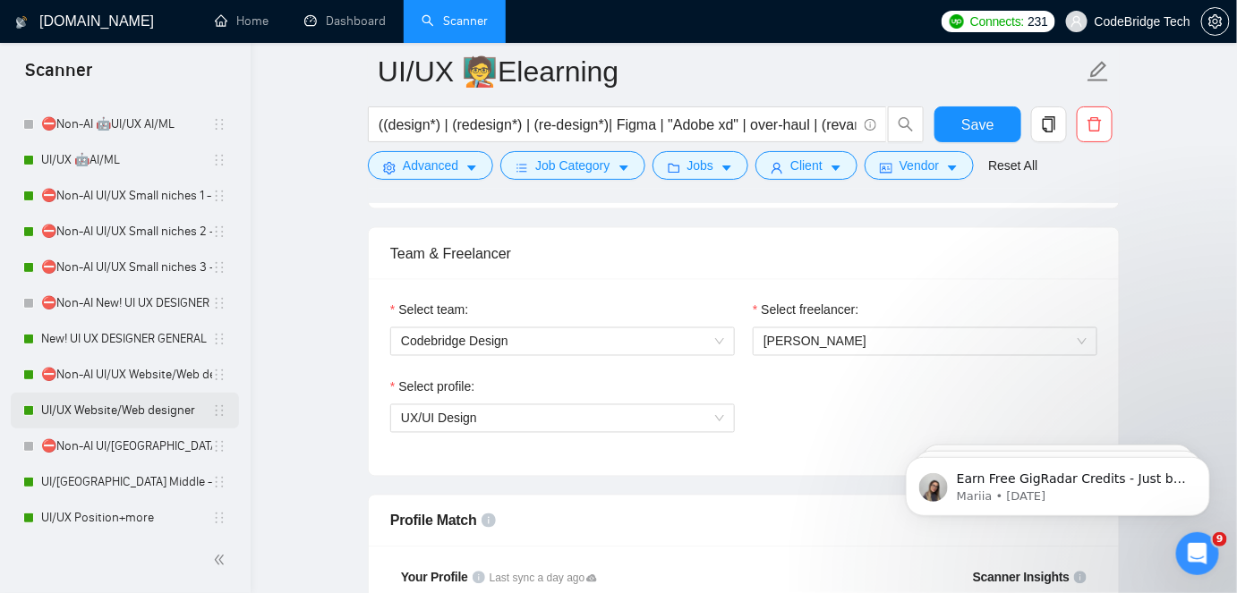
click at [124, 408] on link "UI/UX Website/Web designer" at bounding box center [126, 411] width 171 height 36
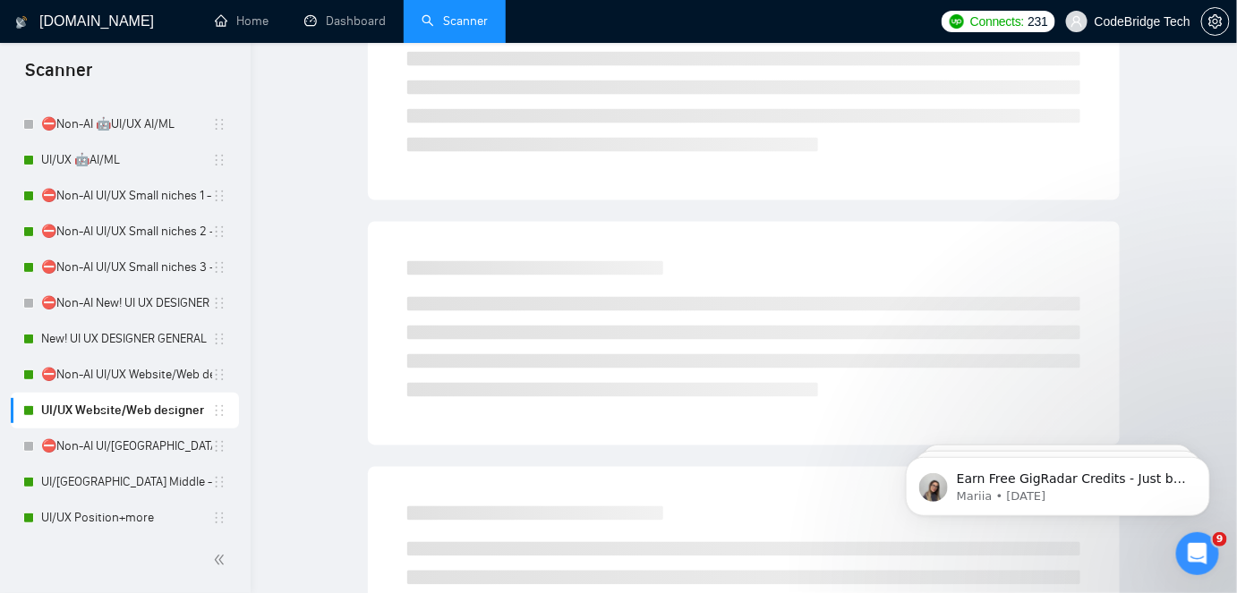
scroll to position [59, 0]
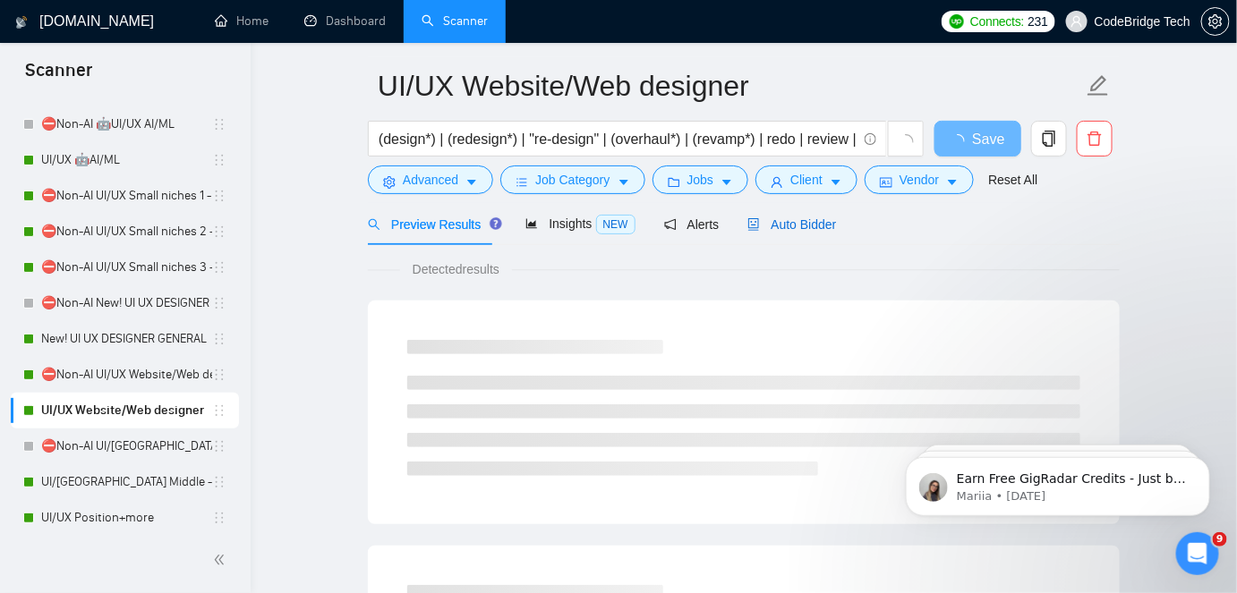
click at [778, 232] on div "Auto Bidder" at bounding box center [791, 225] width 89 height 20
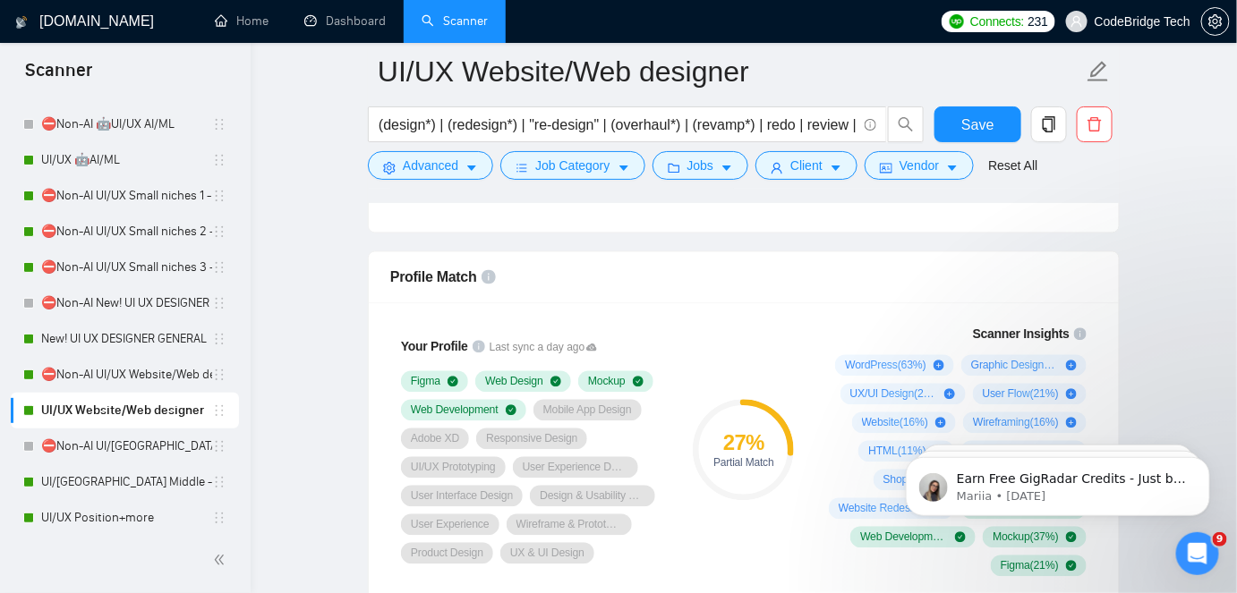
scroll to position [1198, 0]
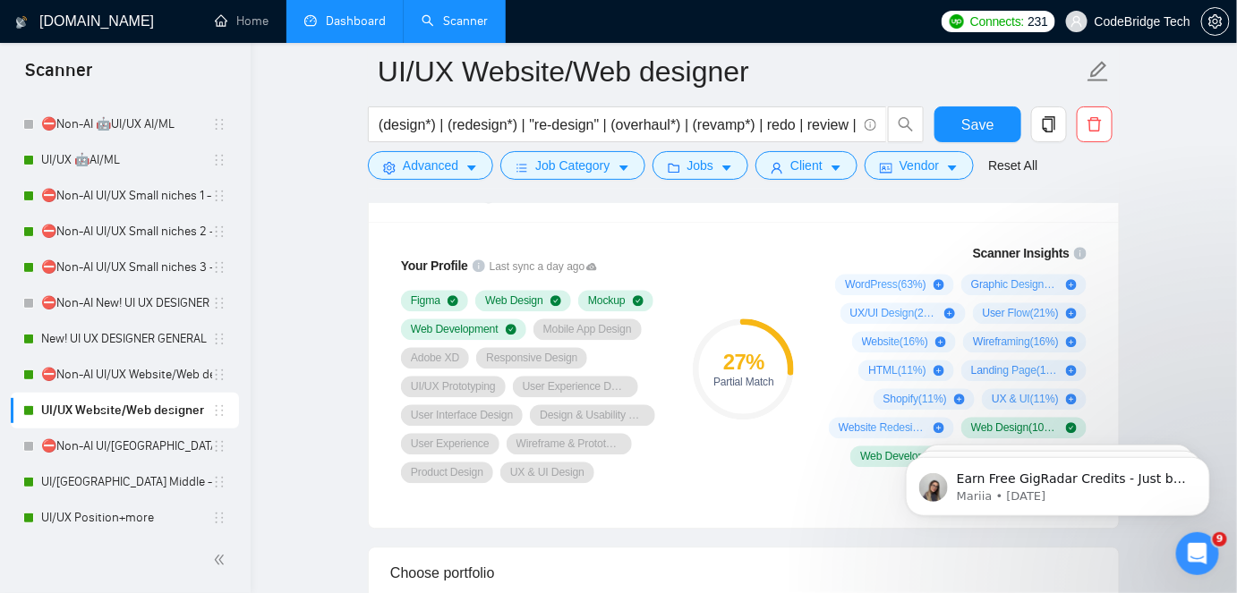
click at [377, 17] on link "Dashboard" at bounding box center [344, 20] width 81 height 15
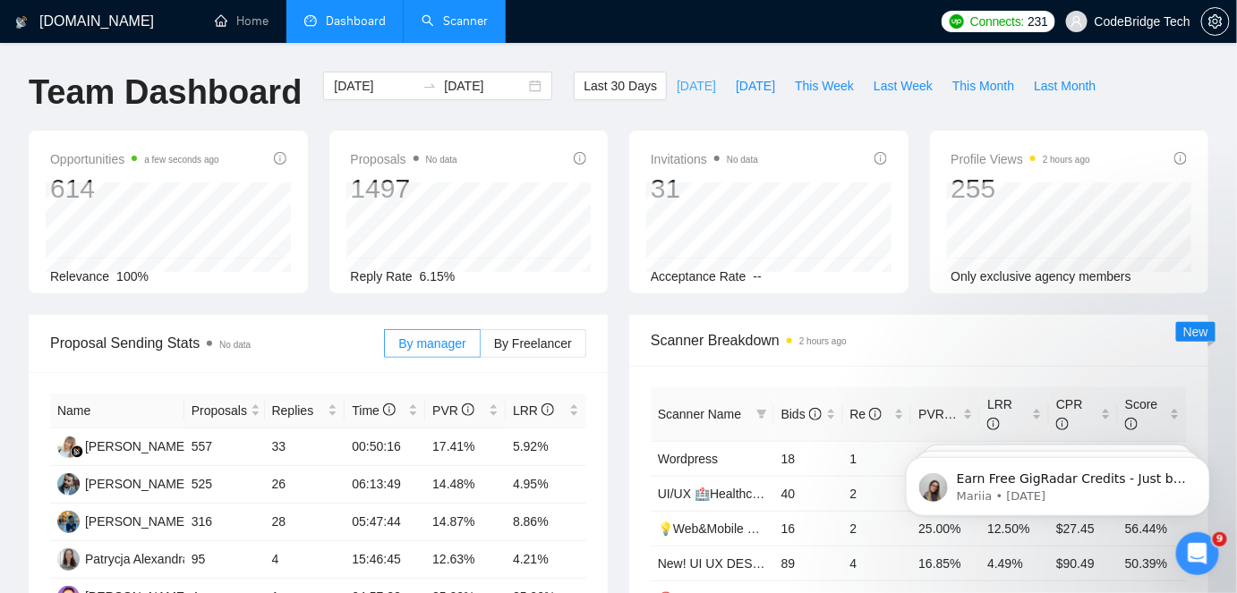
click at [677, 83] on span "[DATE]" at bounding box center [696, 86] width 39 height 20
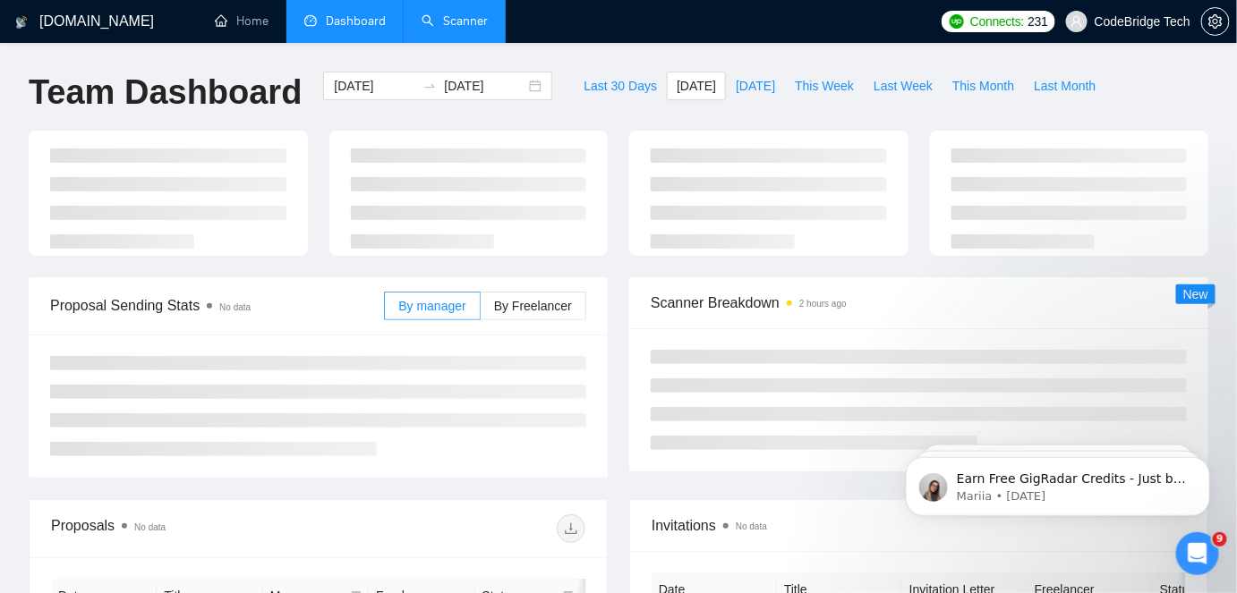
type input "[DATE]"
